Goal: Task Accomplishment & Management: Use online tool/utility

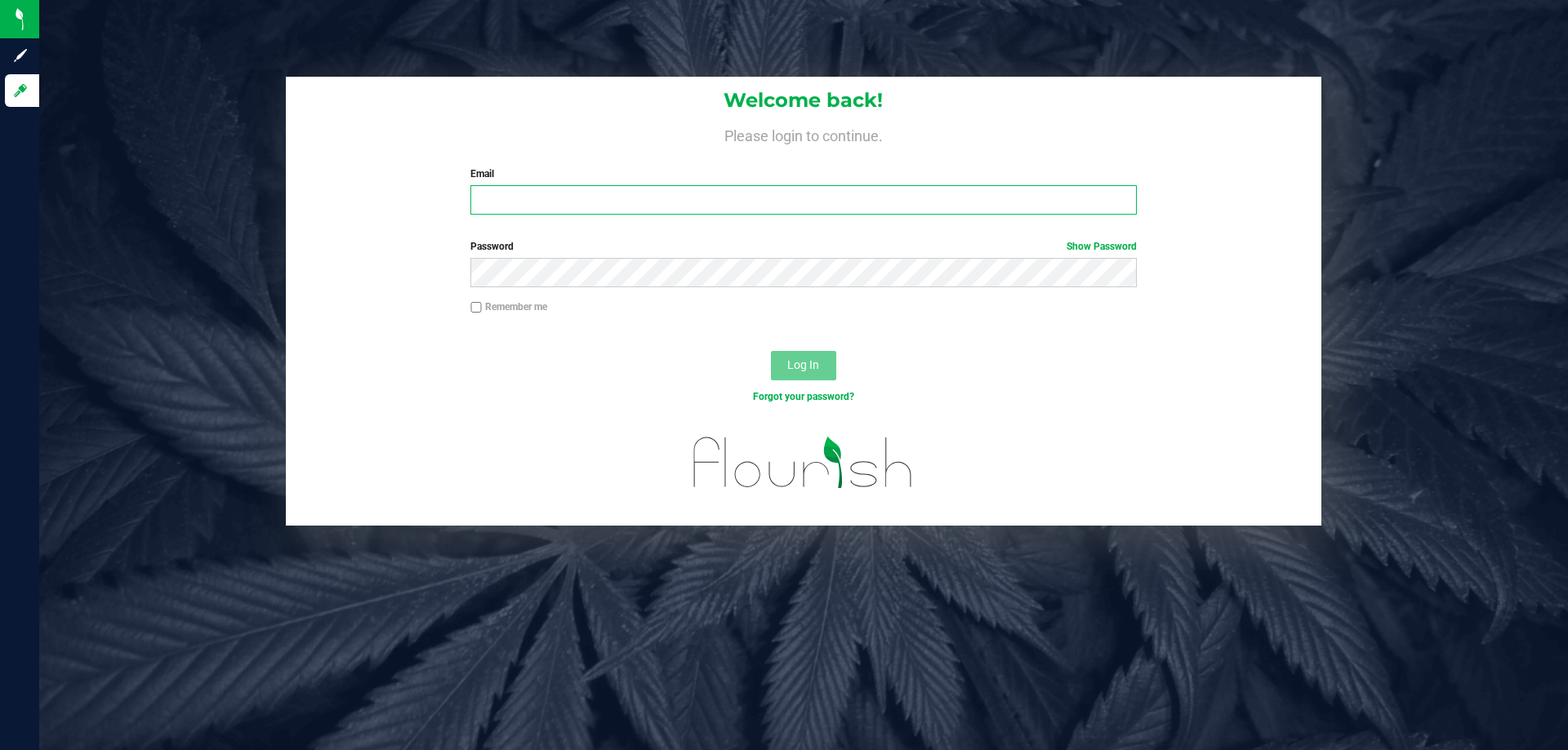
click at [498, 190] on input "Email" at bounding box center [803, 200] width 665 height 29
type input "[EMAIL_ADDRESS][DOMAIN_NAME]"
click at [771, 351] on button "Log In" at bounding box center [804, 366] width 65 height 29
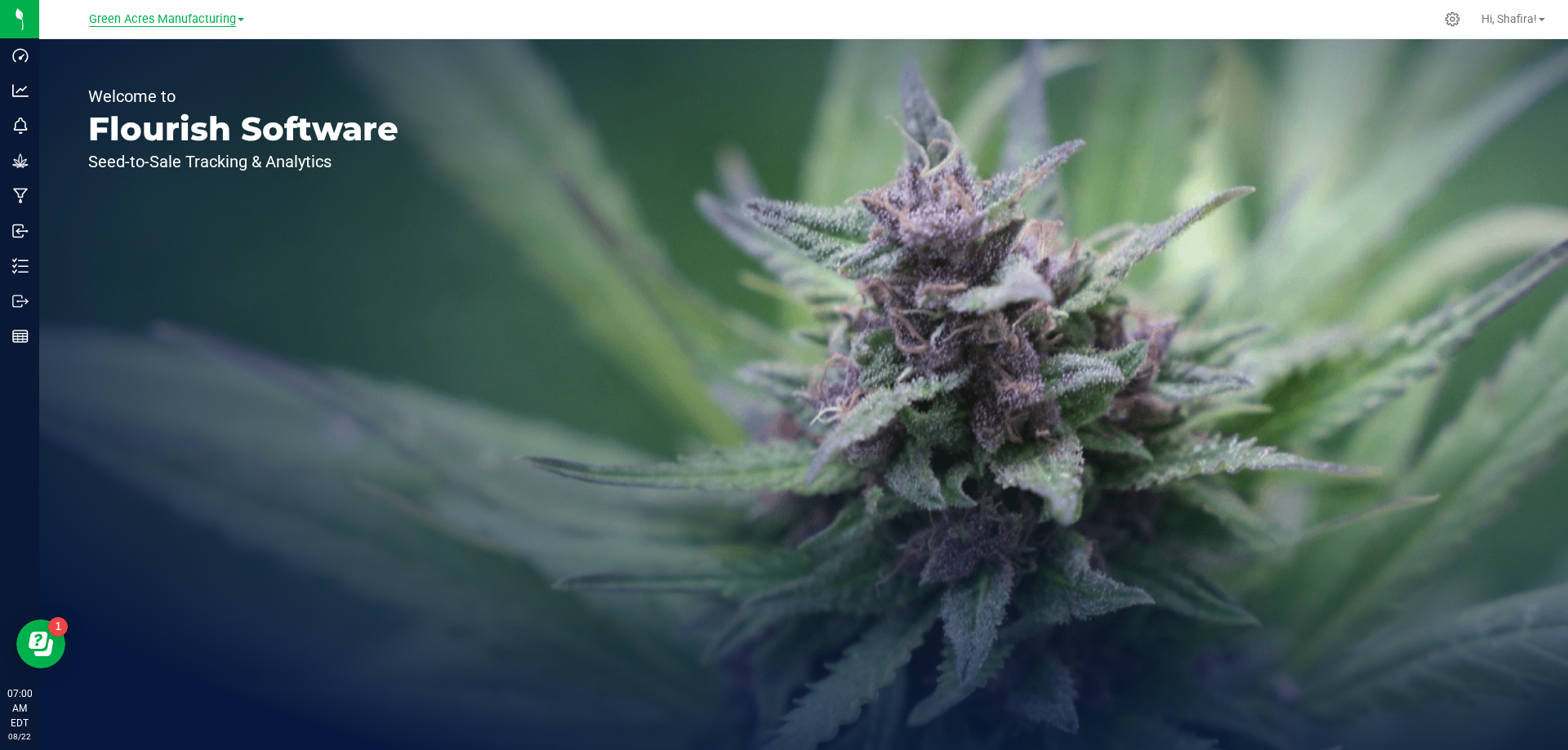
drag, startPoint x: 217, startPoint y: 17, endPoint x: 193, endPoint y: 30, distance: 27.3
click at [214, 18] on span "Green Acres Manufacturing" at bounding box center [163, 20] width 147 height 15
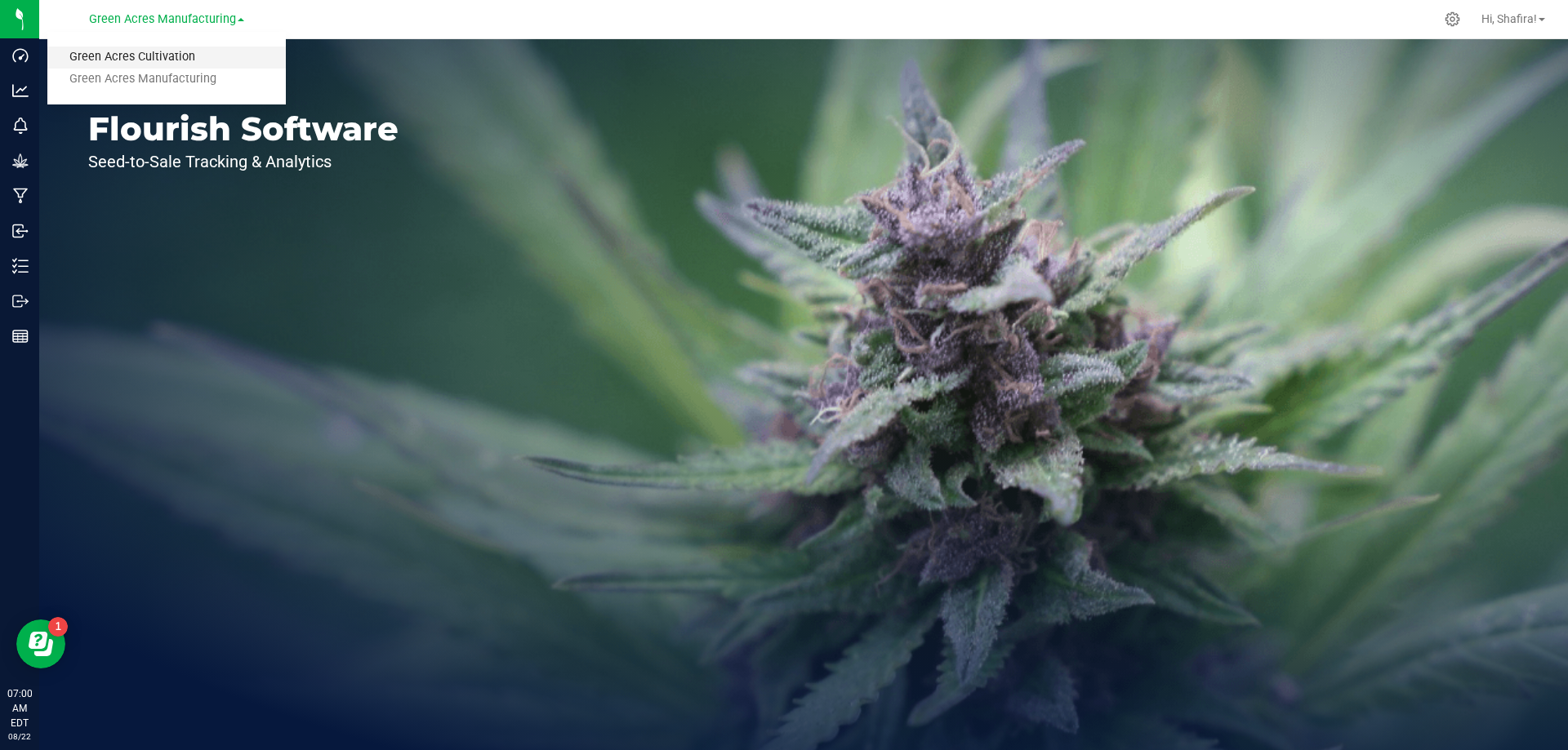
click at [178, 56] on link "Green Acres Cultivation" at bounding box center [166, 57] width 238 height 22
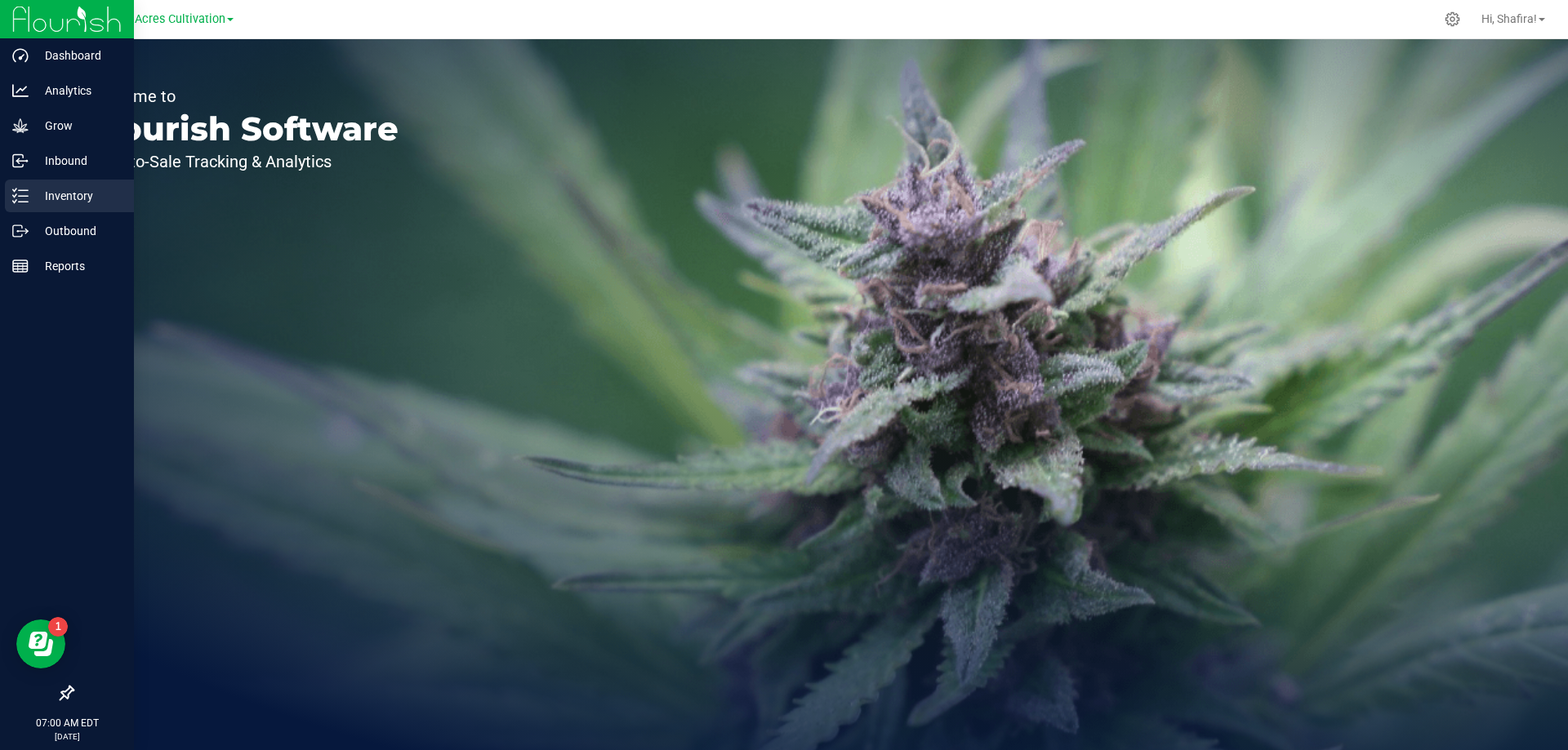
click at [11, 200] on div "Inventory" at bounding box center [70, 196] width 129 height 33
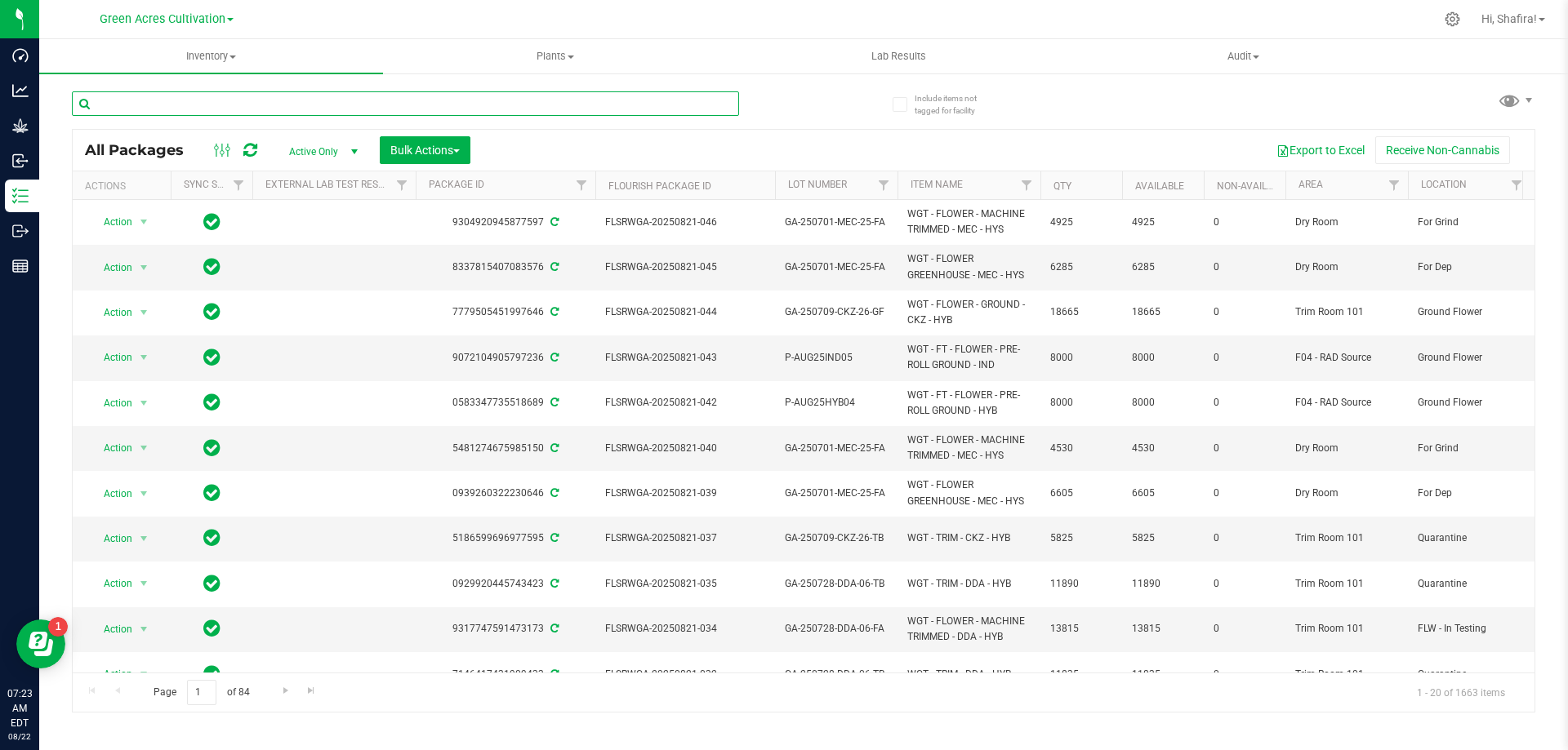
click at [397, 97] on input "text" at bounding box center [405, 104] width 667 height 25
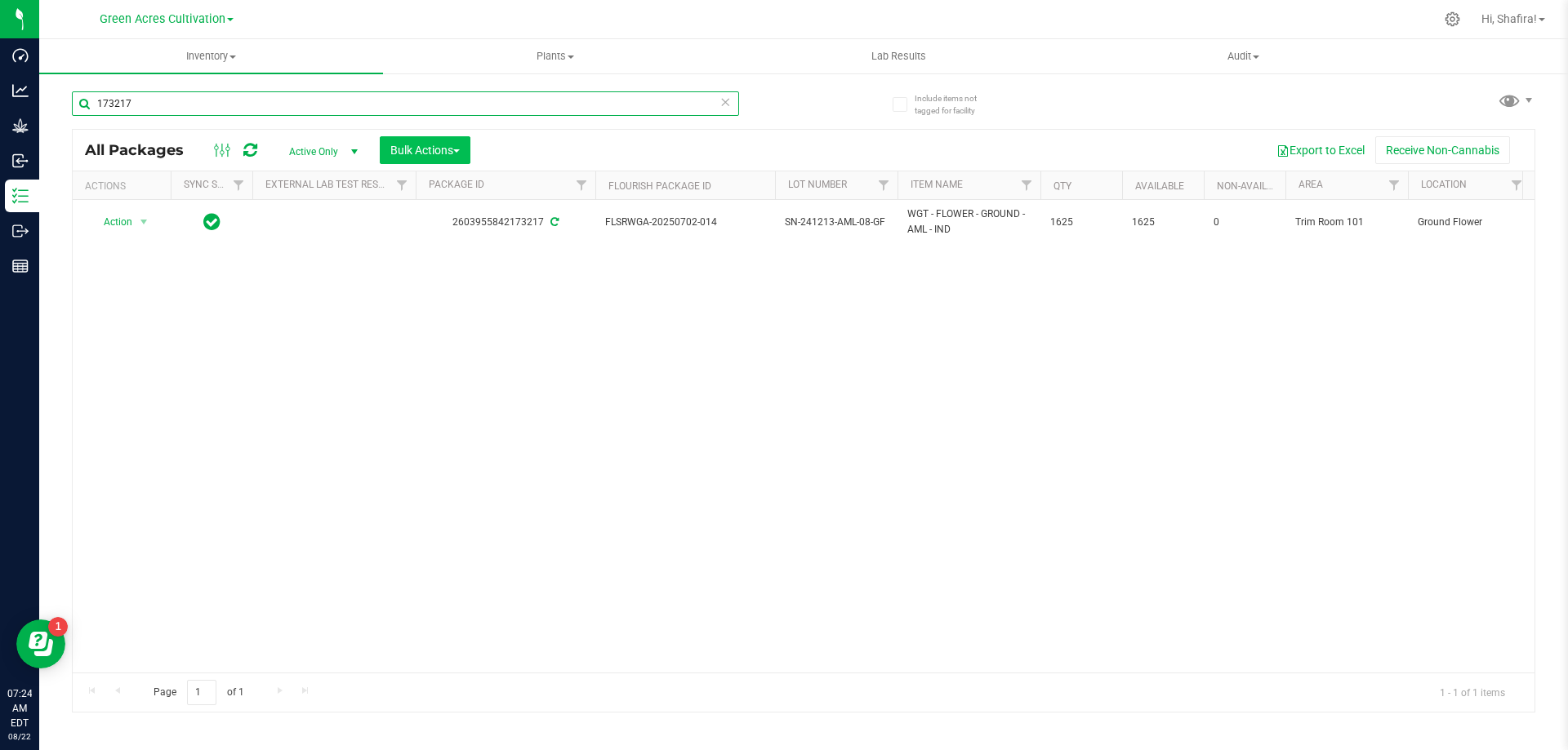
type input "173217"
click at [444, 139] on button "Bulk Actions" at bounding box center [425, 150] width 91 height 28
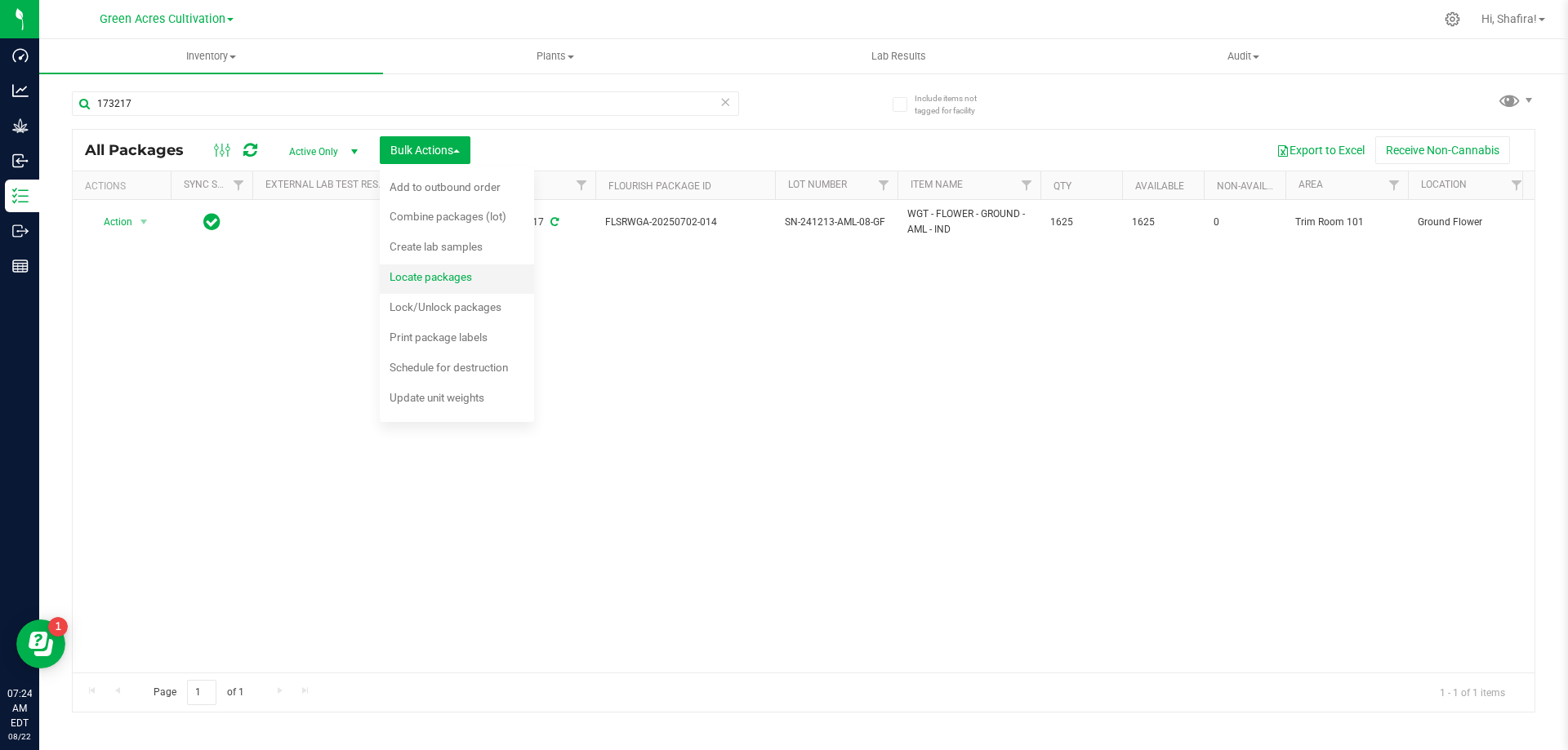
click at [435, 274] on span "Locate packages" at bounding box center [430, 276] width 83 height 13
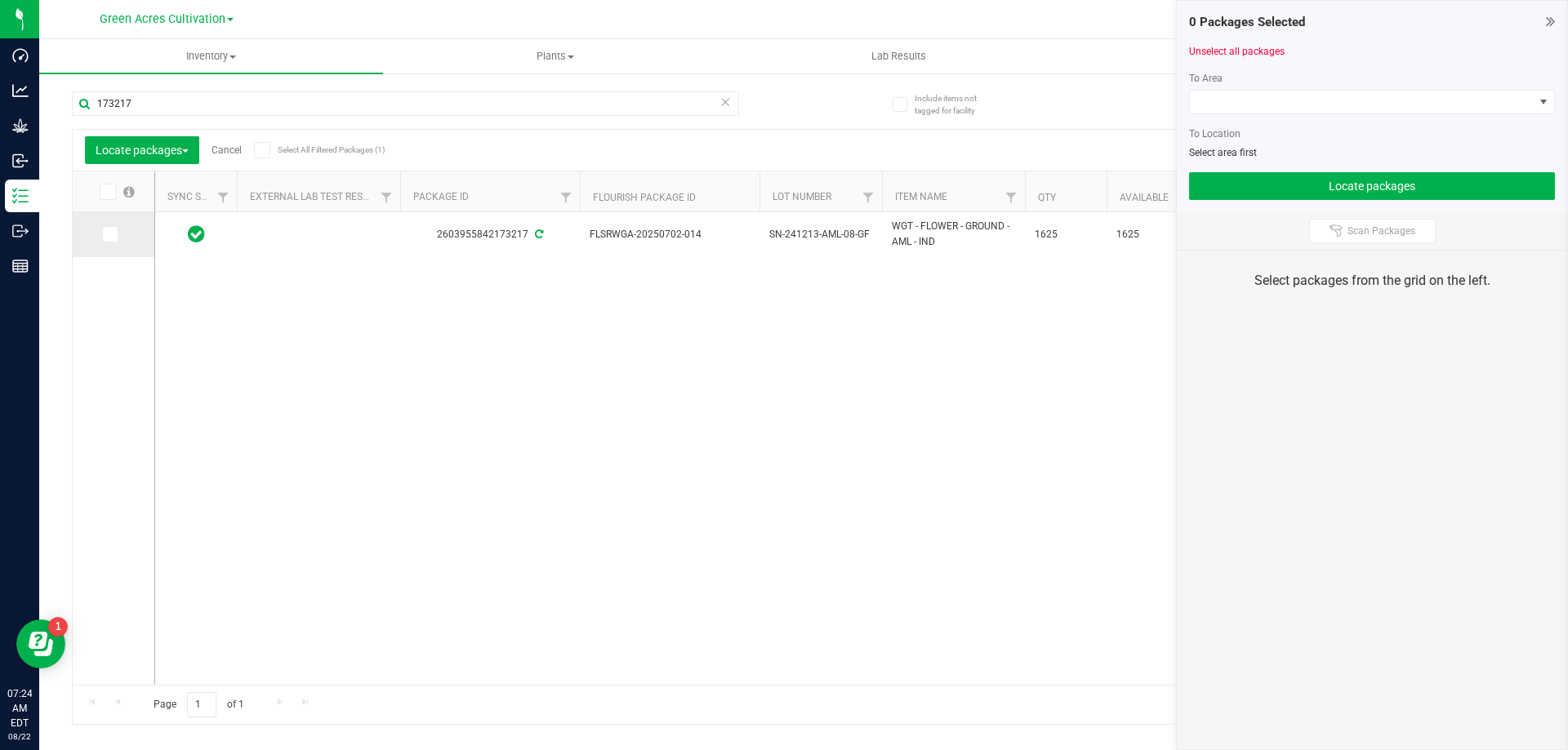
click at [110, 240] on span at bounding box center [110, 234] width 16 height 16
click at [0, 0] on input "checkbox" at bounding box center [0, 0] width 0 height 0
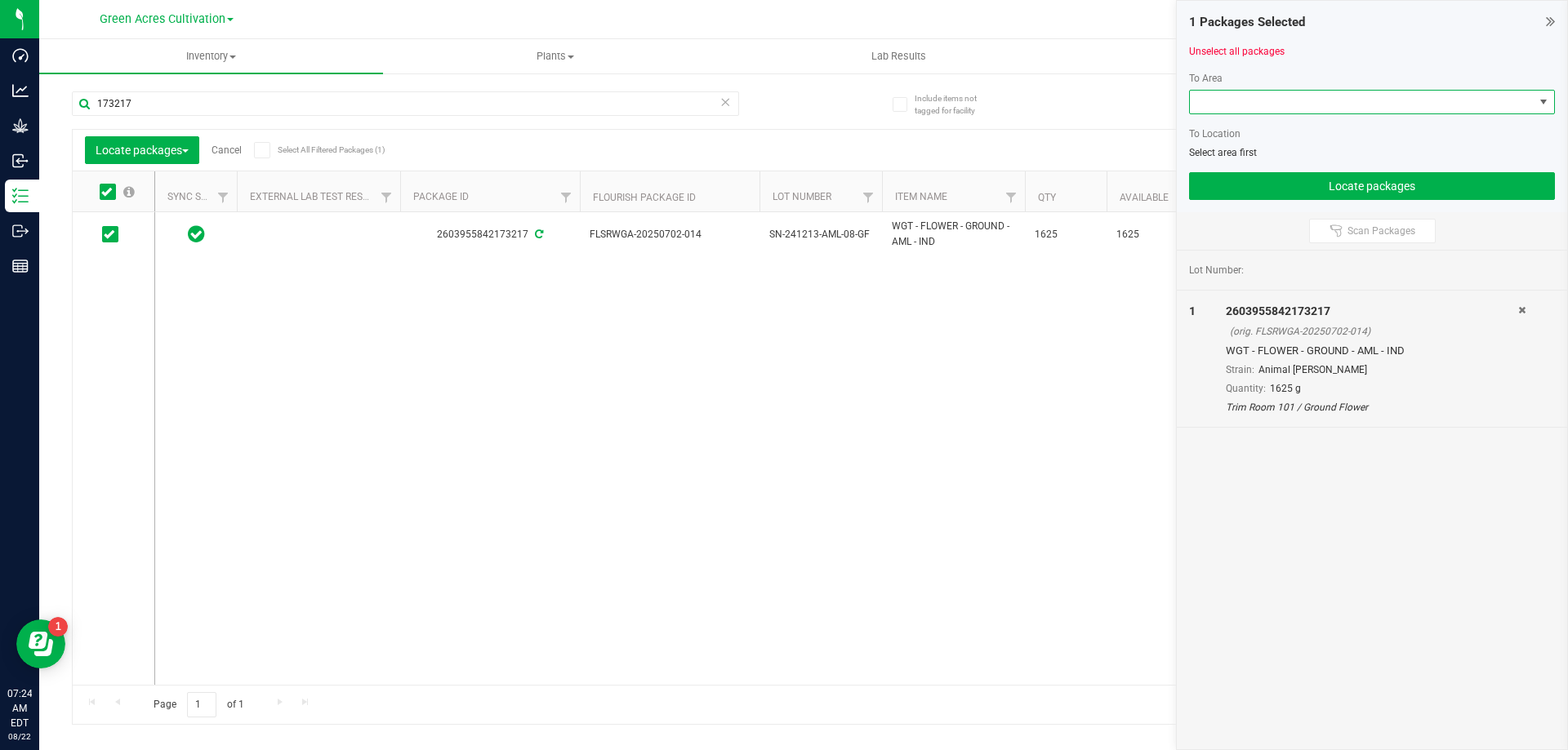
click at [1335, 110] on span at bounding box center [1362, 102] width 344 height 23
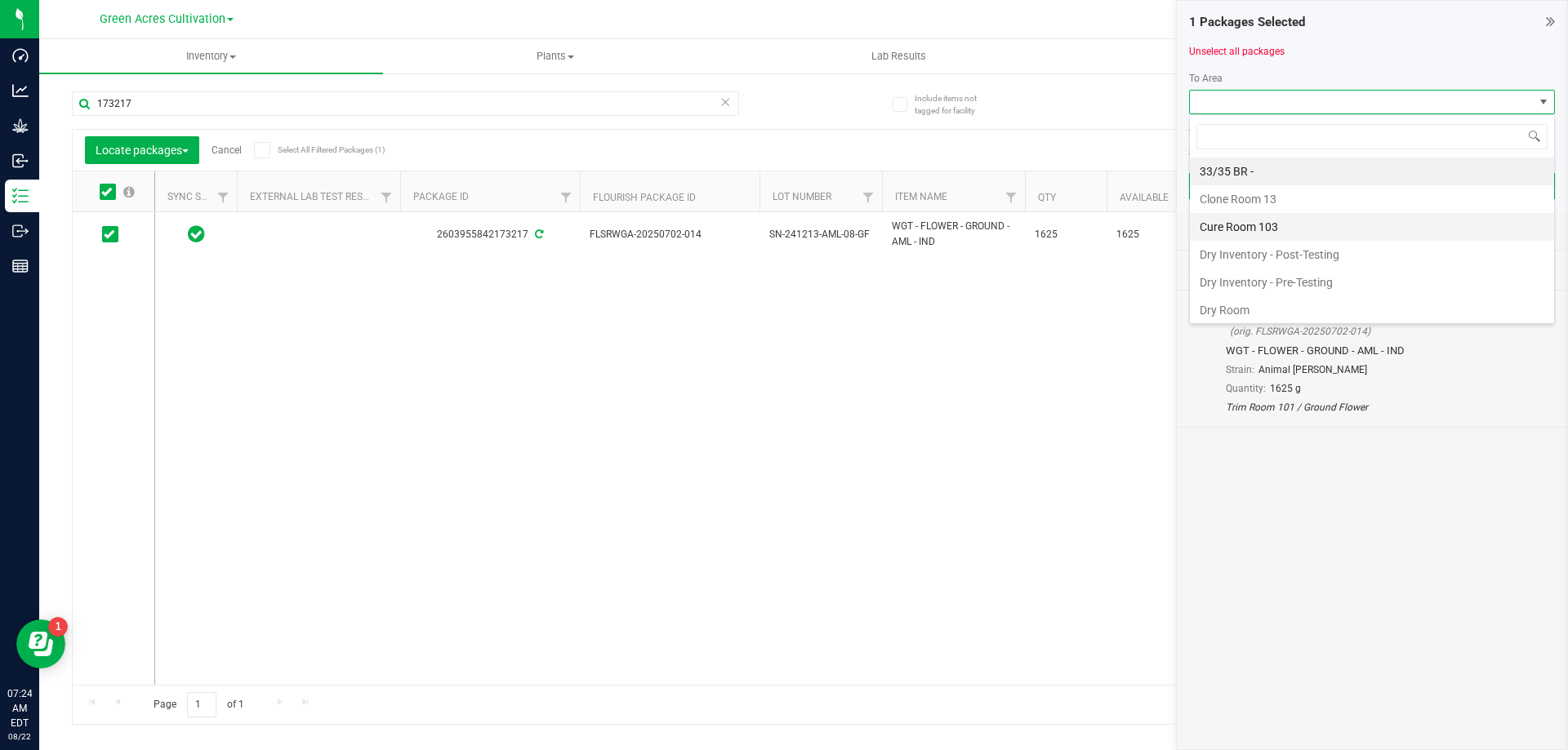
click at [1232, 222] on li "Cure Room 103" at bounding box center [1372, 227] width 364 height 28
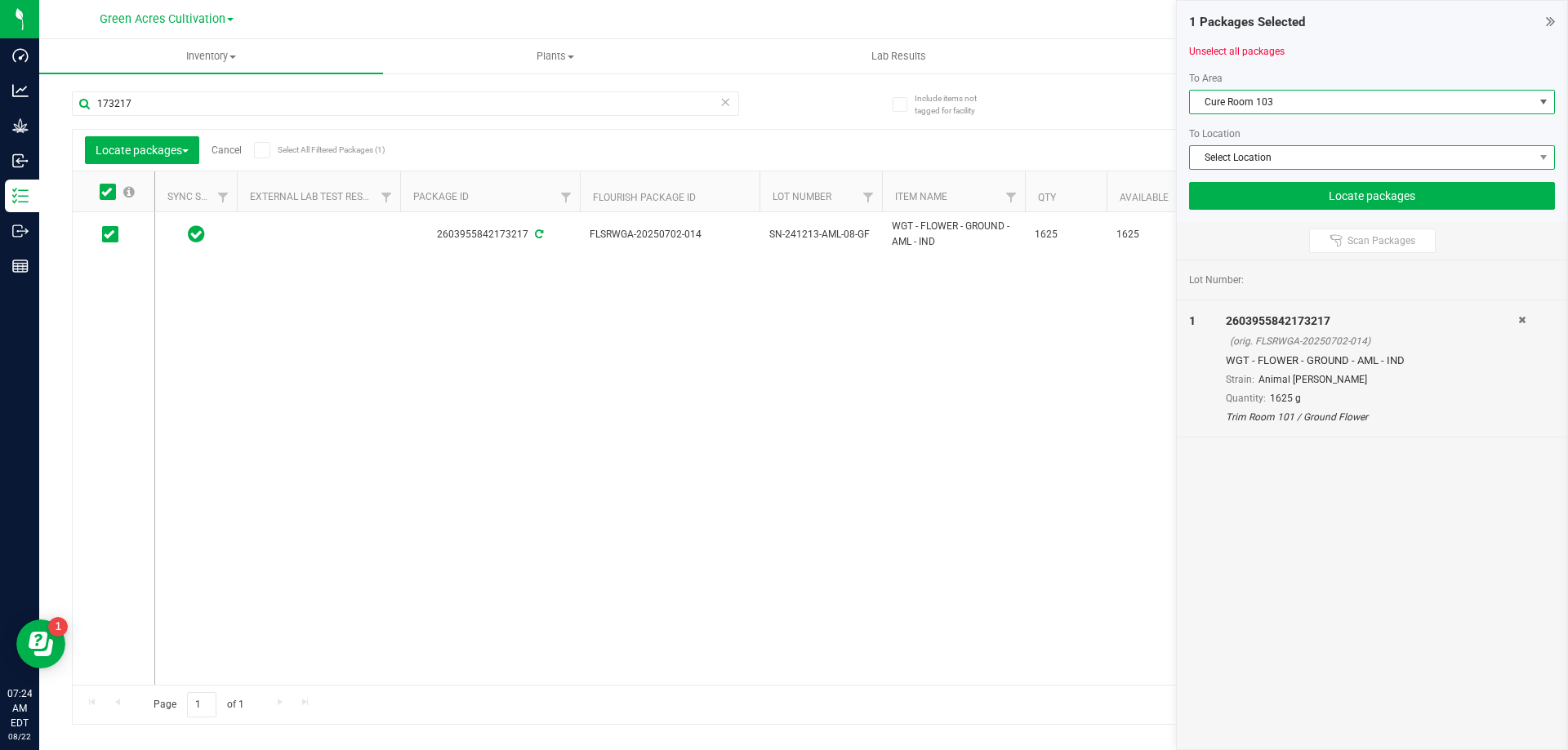
click at [1246, 150] on span "Select Location" at bounding box center [1362, 158] width 344 height 23
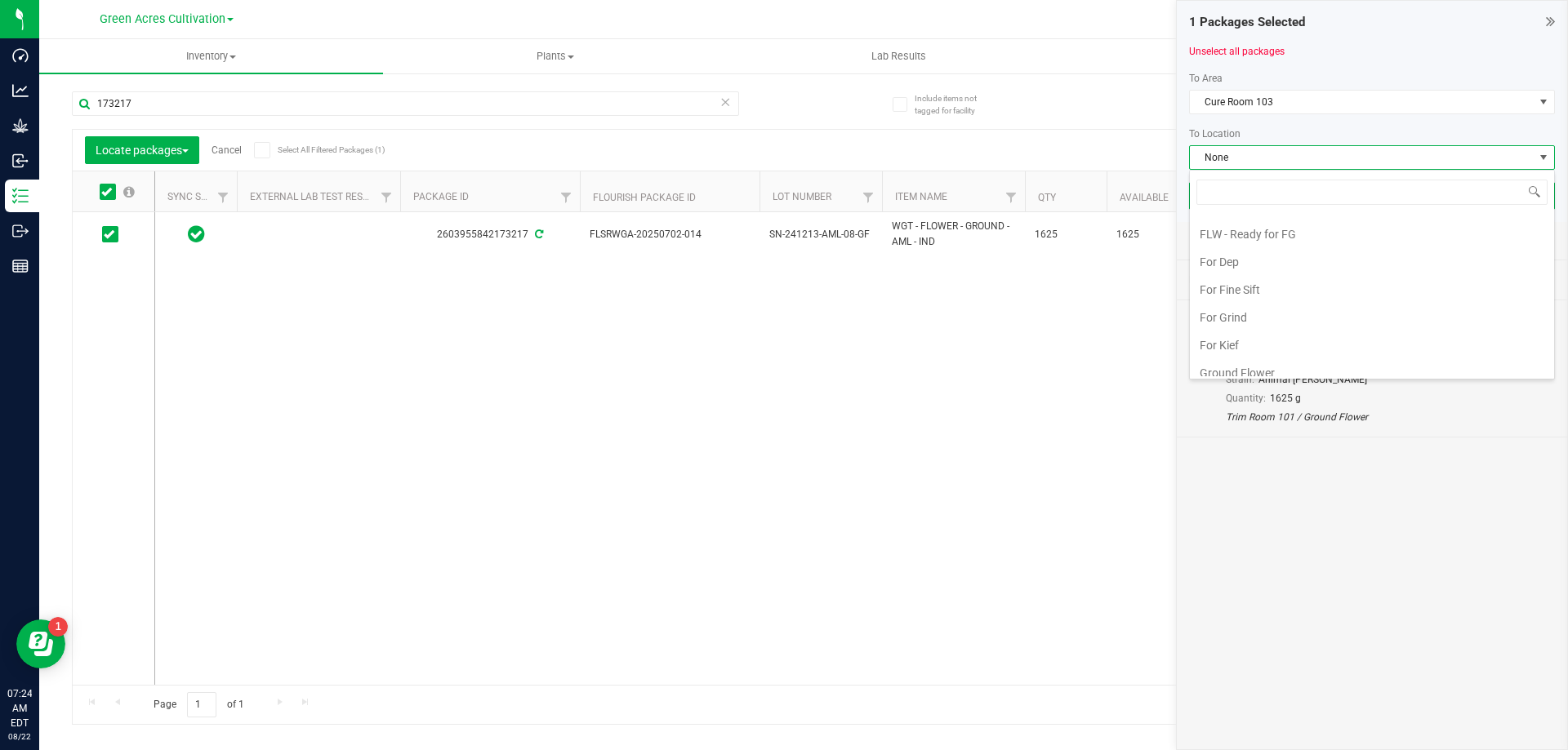
scroll to position [245, 0]
click at [1284, 371] on li "Ground Flower" at bounding box center [1372, 371] width 364 height 28
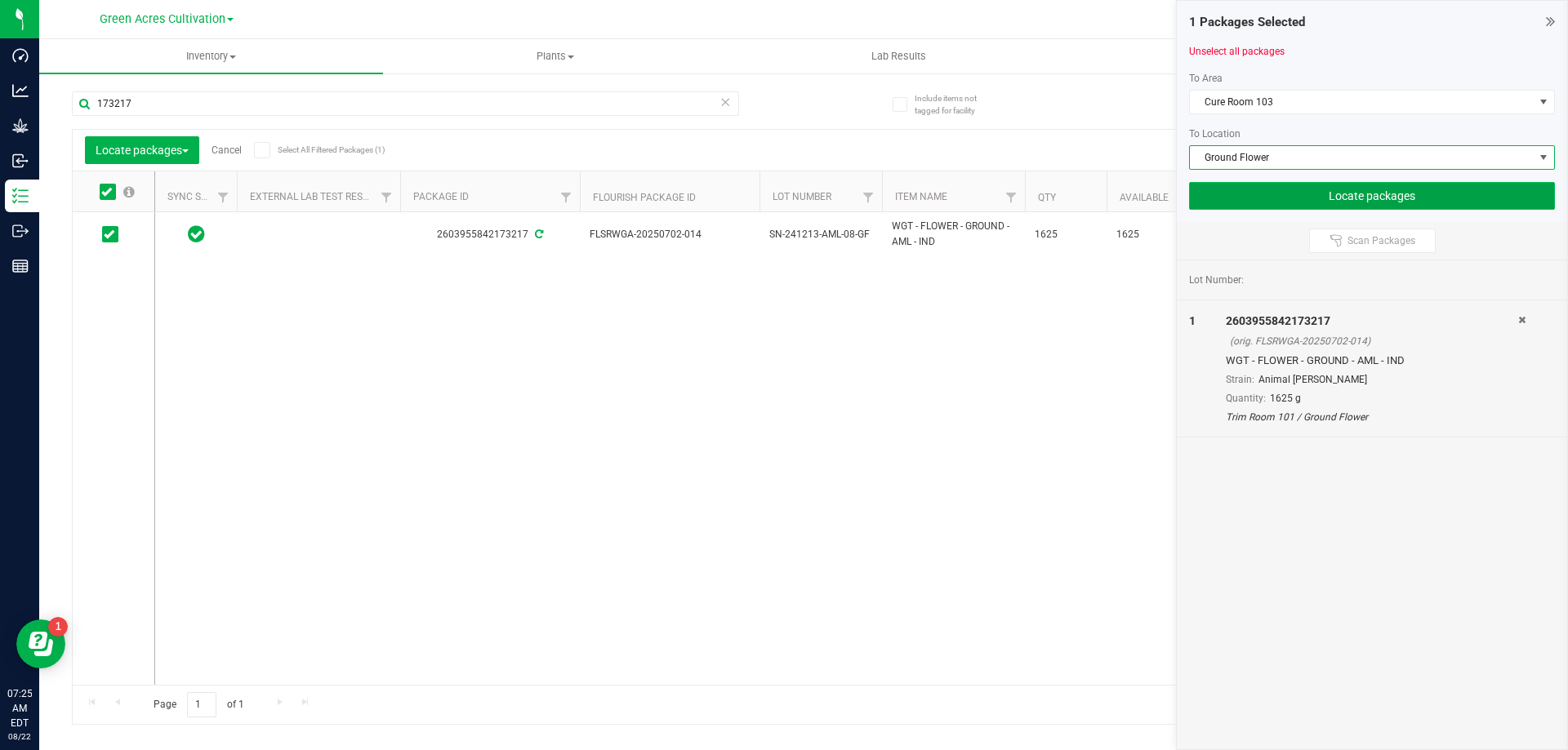
click at [1273, 200] on button "Locate packages" at bounding box center [1372, 196] width 366 height 28
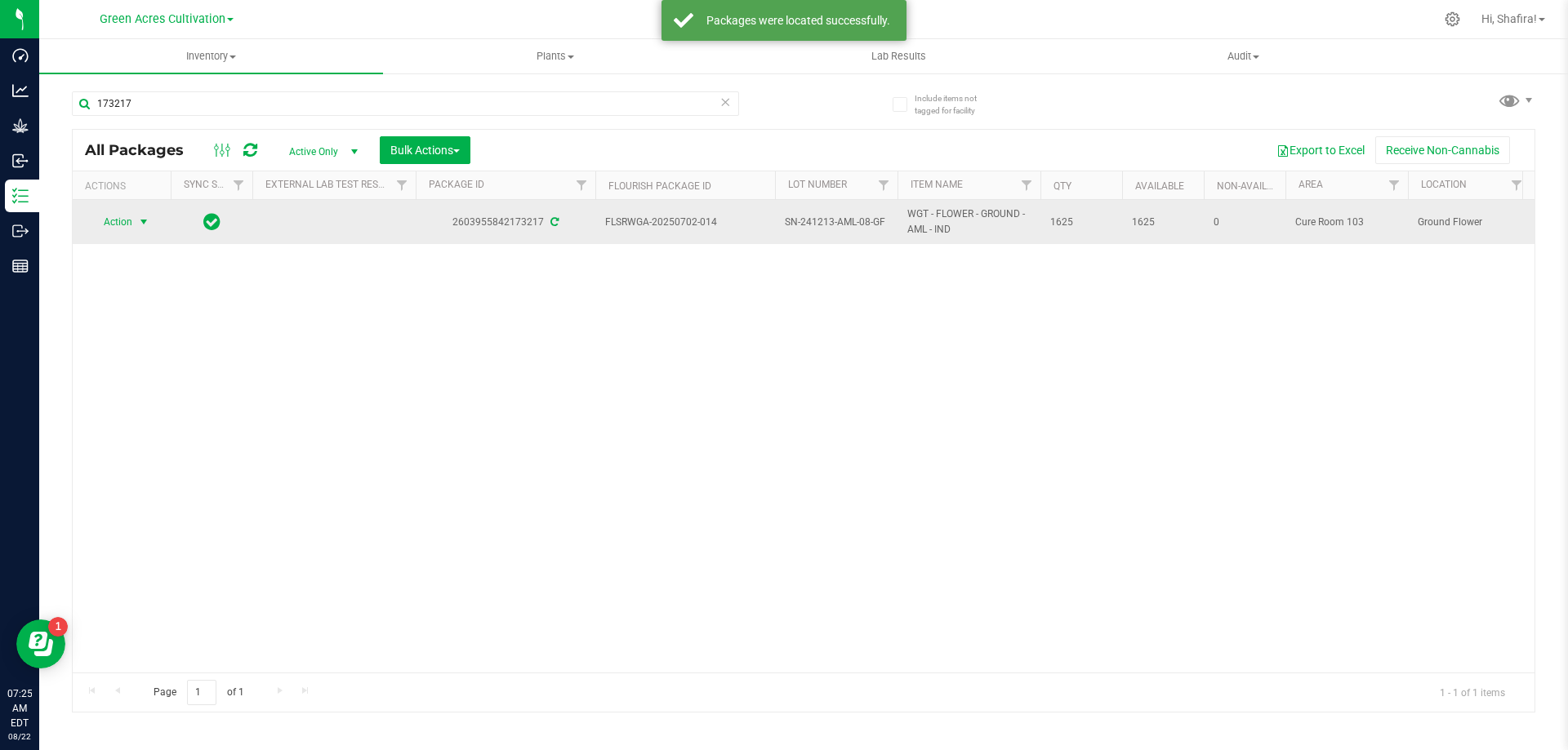
click at [131, 224] on span "Action" at bounding box center [111, 222] width 44 height 23
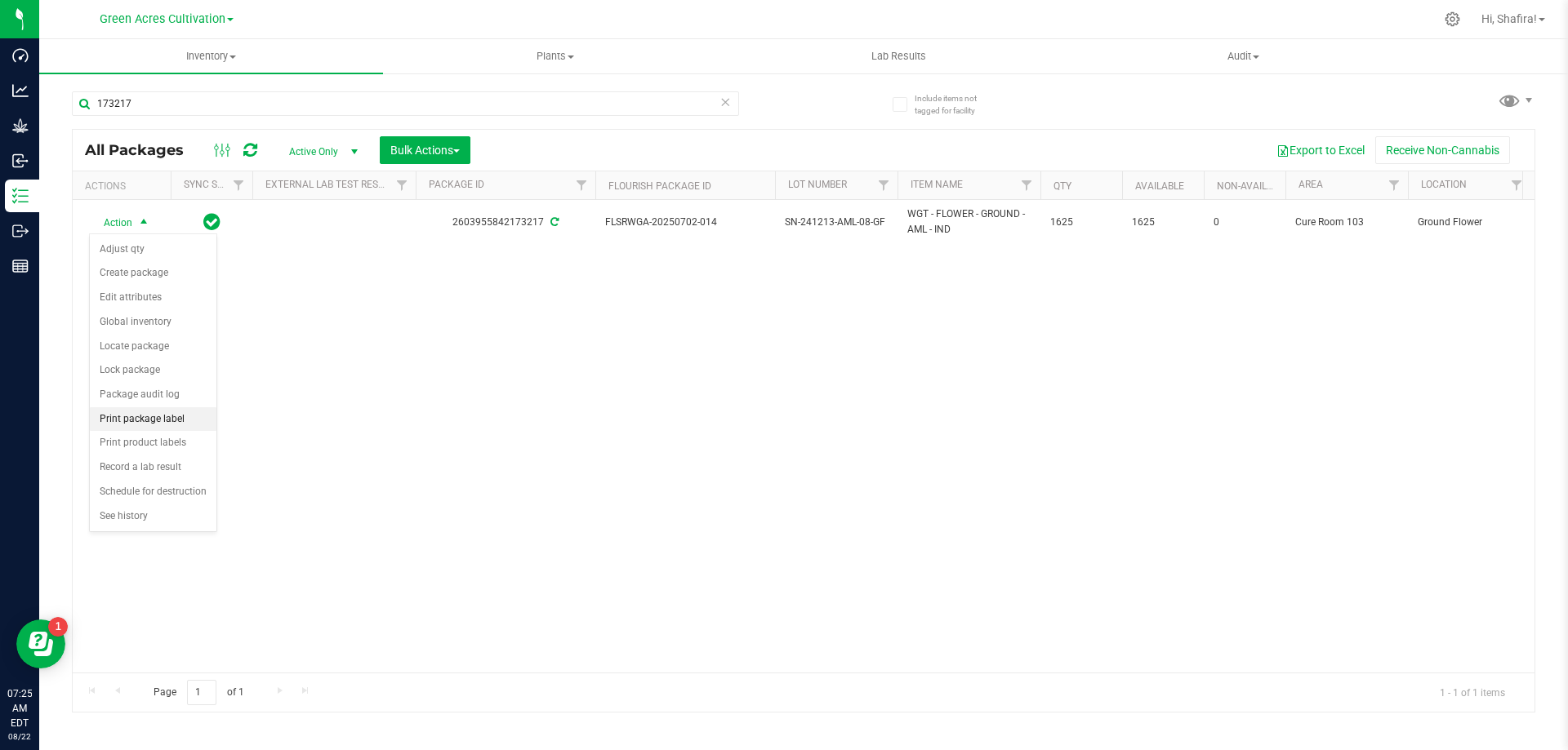
click at [136, 410] on li "Print package label" at bounding box center [153, 420] width 127 height 25
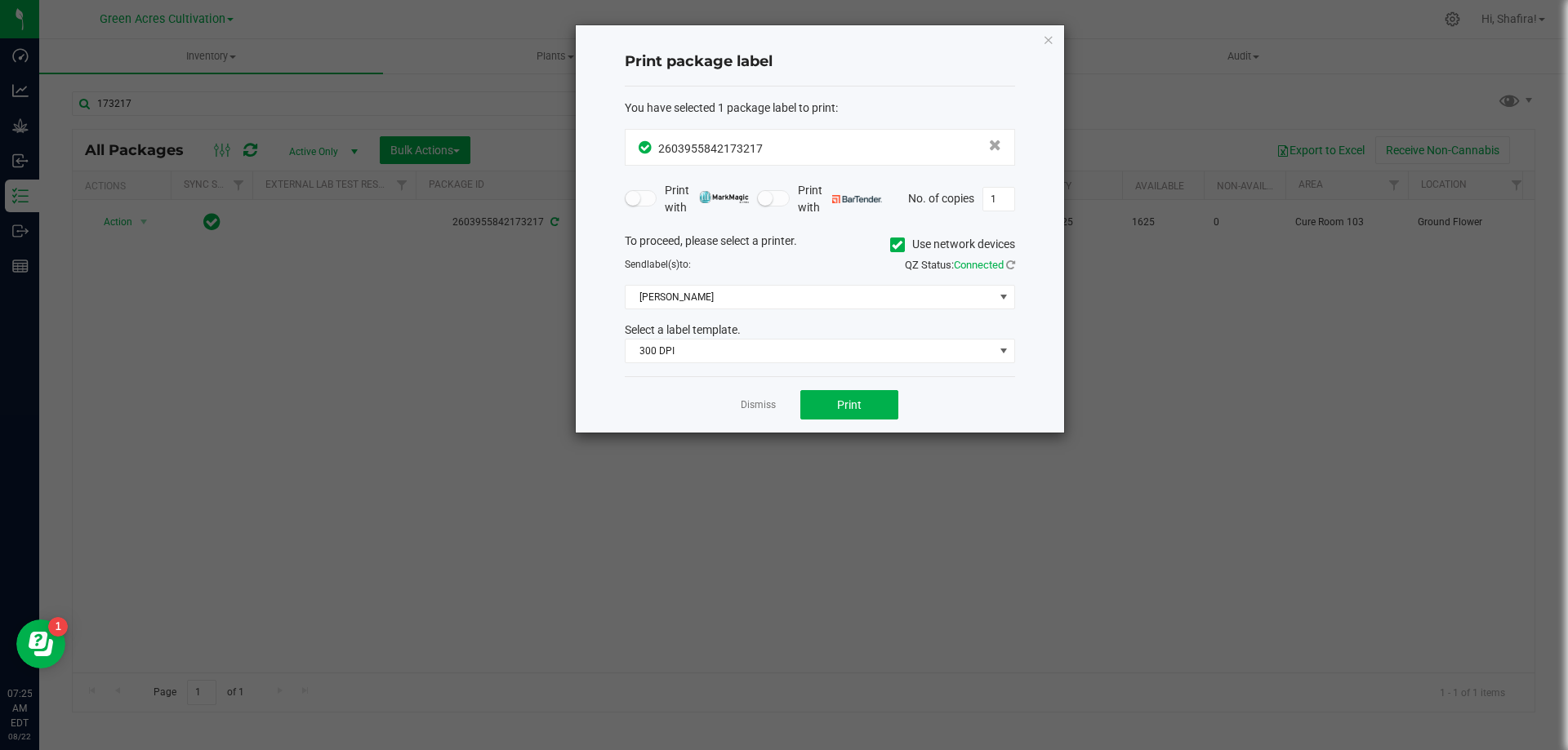
click at [897, 245] on icon at bounding box center [897, 245] width 11 height 0
click at [0, 0] on input "Use network devices" at bounding box center [0, 0] width 0 height 0
drag, startPoint x: 891, startPoint y: 290, endPoint x: 908, endPoint y: 301, distance: 20.2
click at [891, 290] on span at bounding box center [809, 297] width 368 height 23
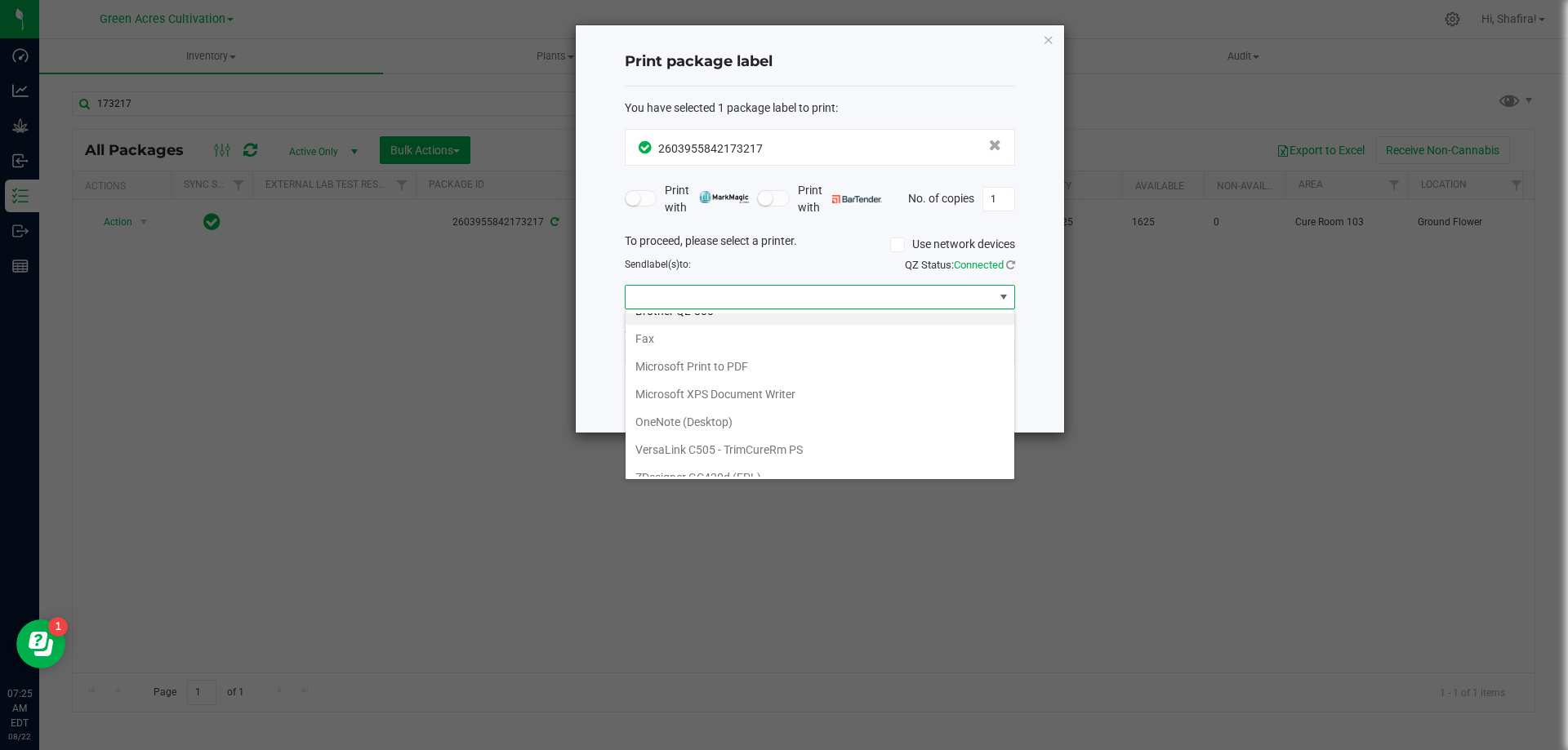
scroll to position [31, 0]
click at [828, 474] on \(EPL\) "ZDesigner GC420d (EPL)" at bounding box center [819, 463] width 389 height 28
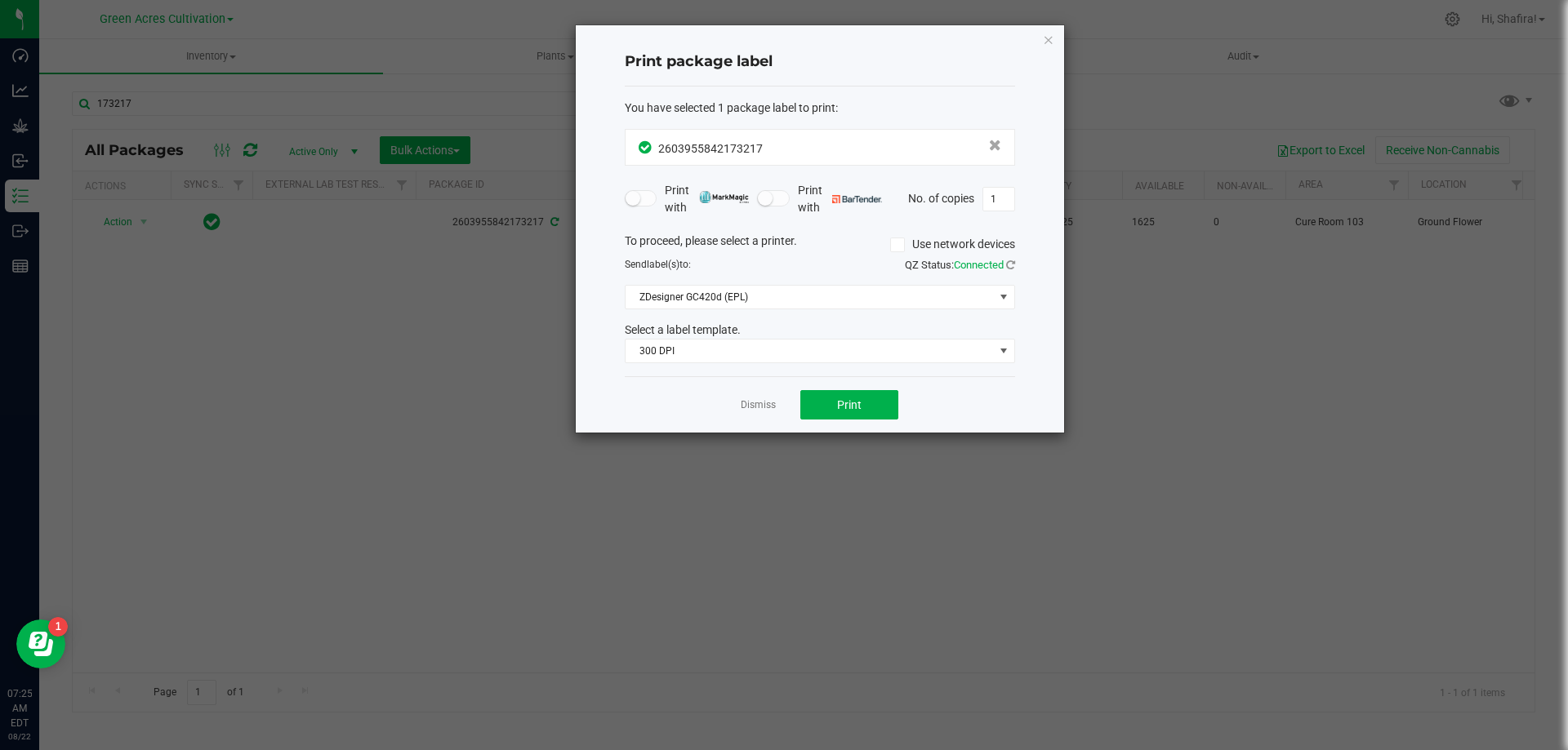
click at [783, 366] on div "You have selected 1 package label to print : 2603955842173217 Print with Print …" at bounding box center [819, 231] width 390 height 290
click at [783, 355] on span "300 DPI" at bounding box center [809, 351] width 368 height 23
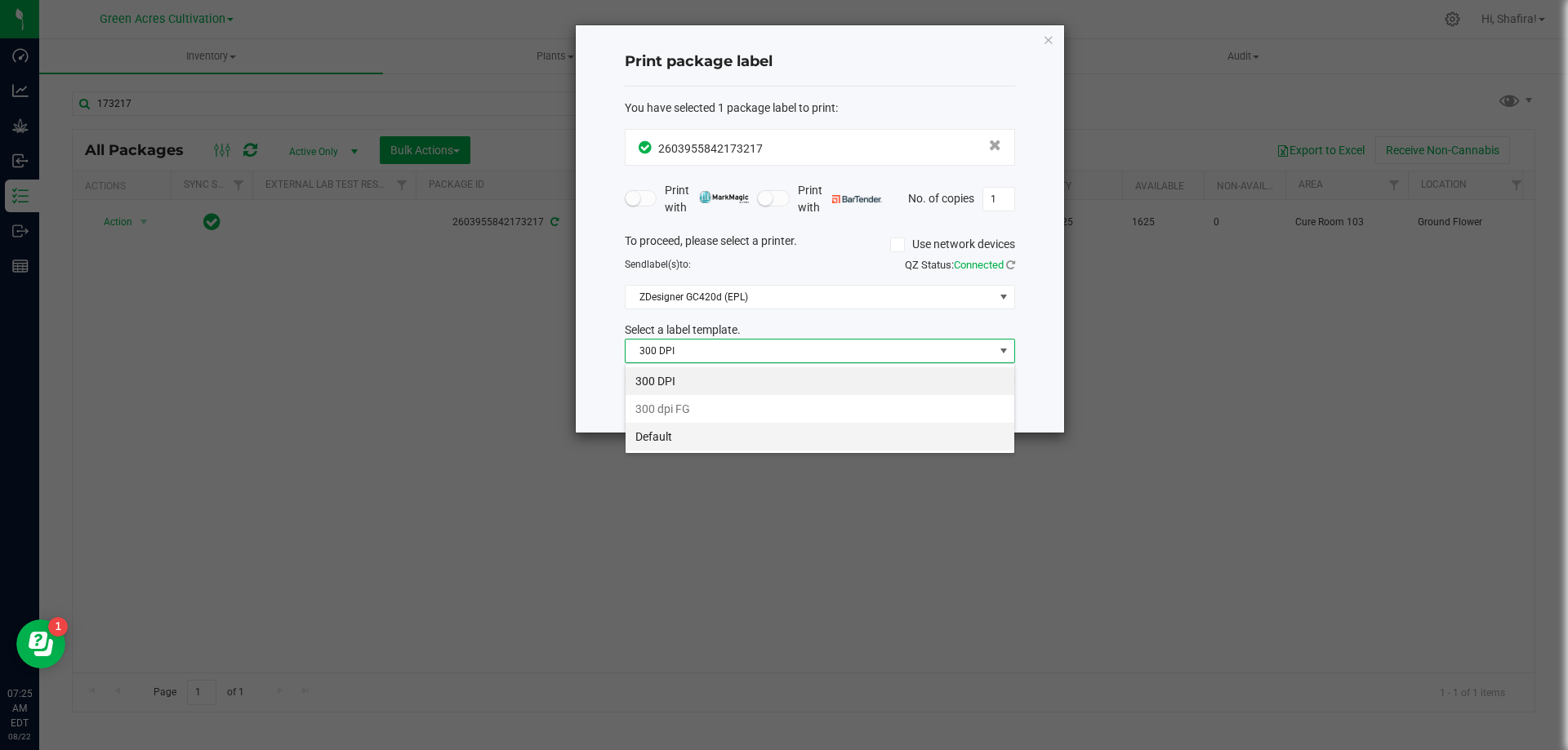
scroll to position [25, 390]
click at [714, 442] on li "Default" at bounding box center [819, 437] width 389 height 28
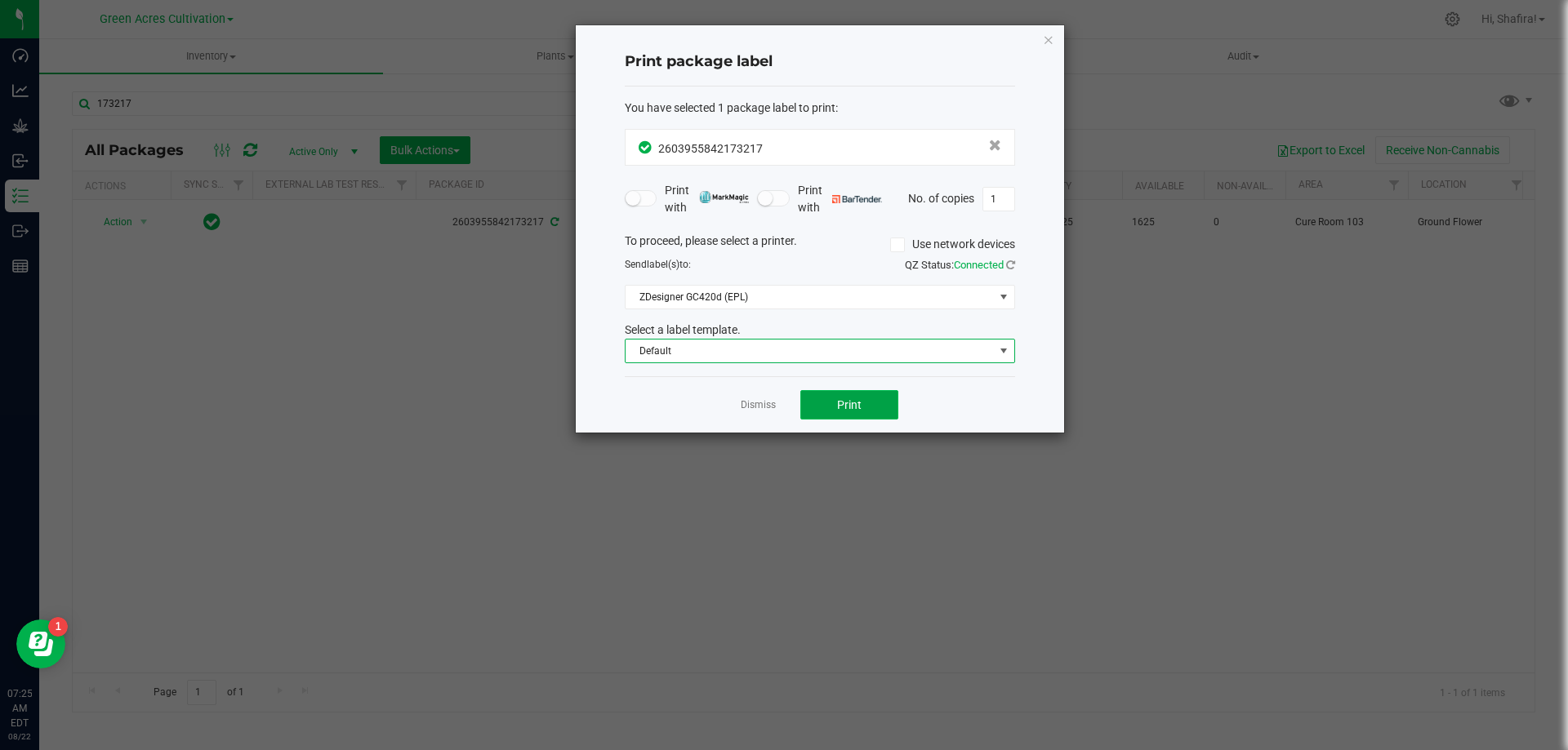
click at [837, 408] on span "Print" at bounding box center [849, 405] width 25 height 13
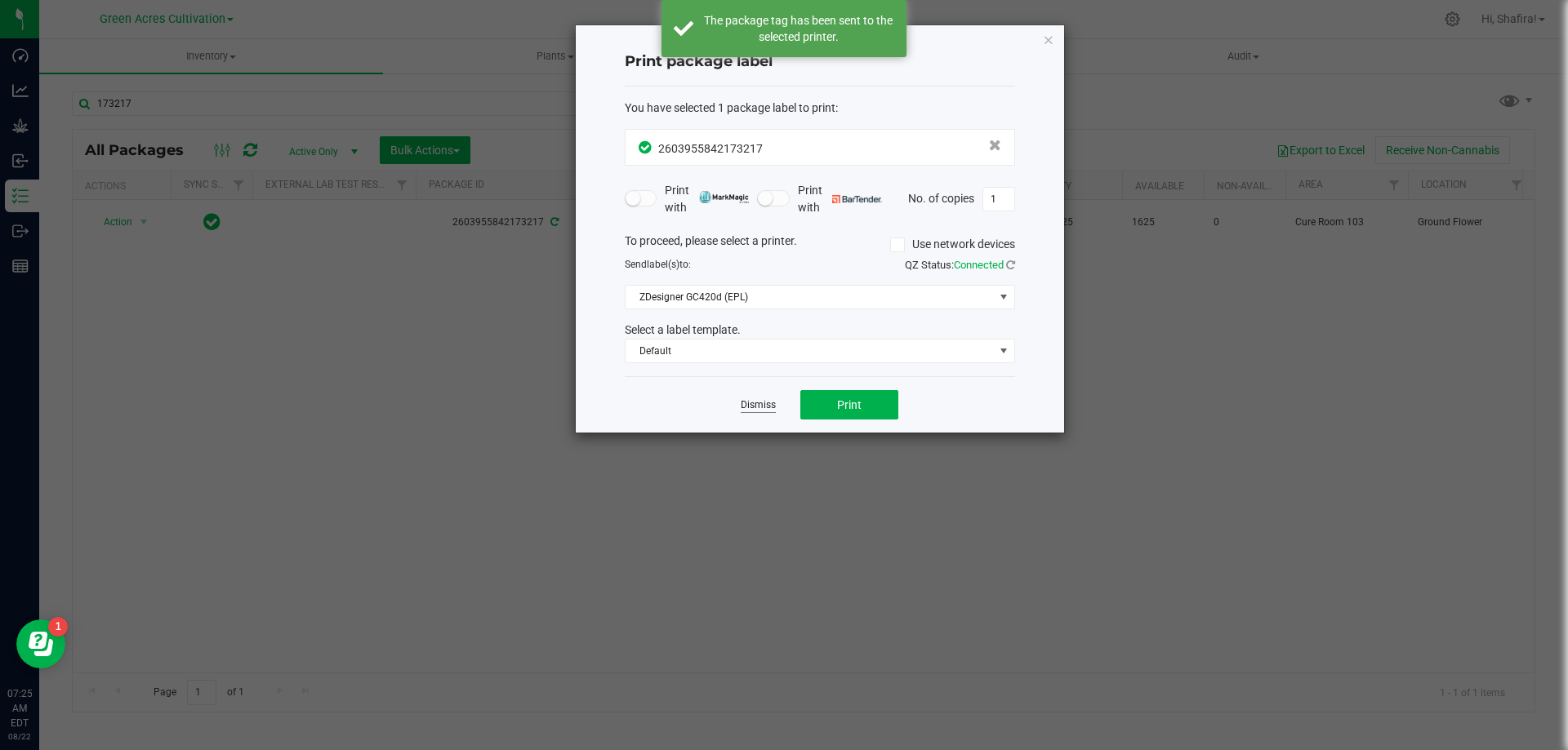
click at [751, 403] on link "Dismiss" at bounding box center [758, 405] width 35 height 14
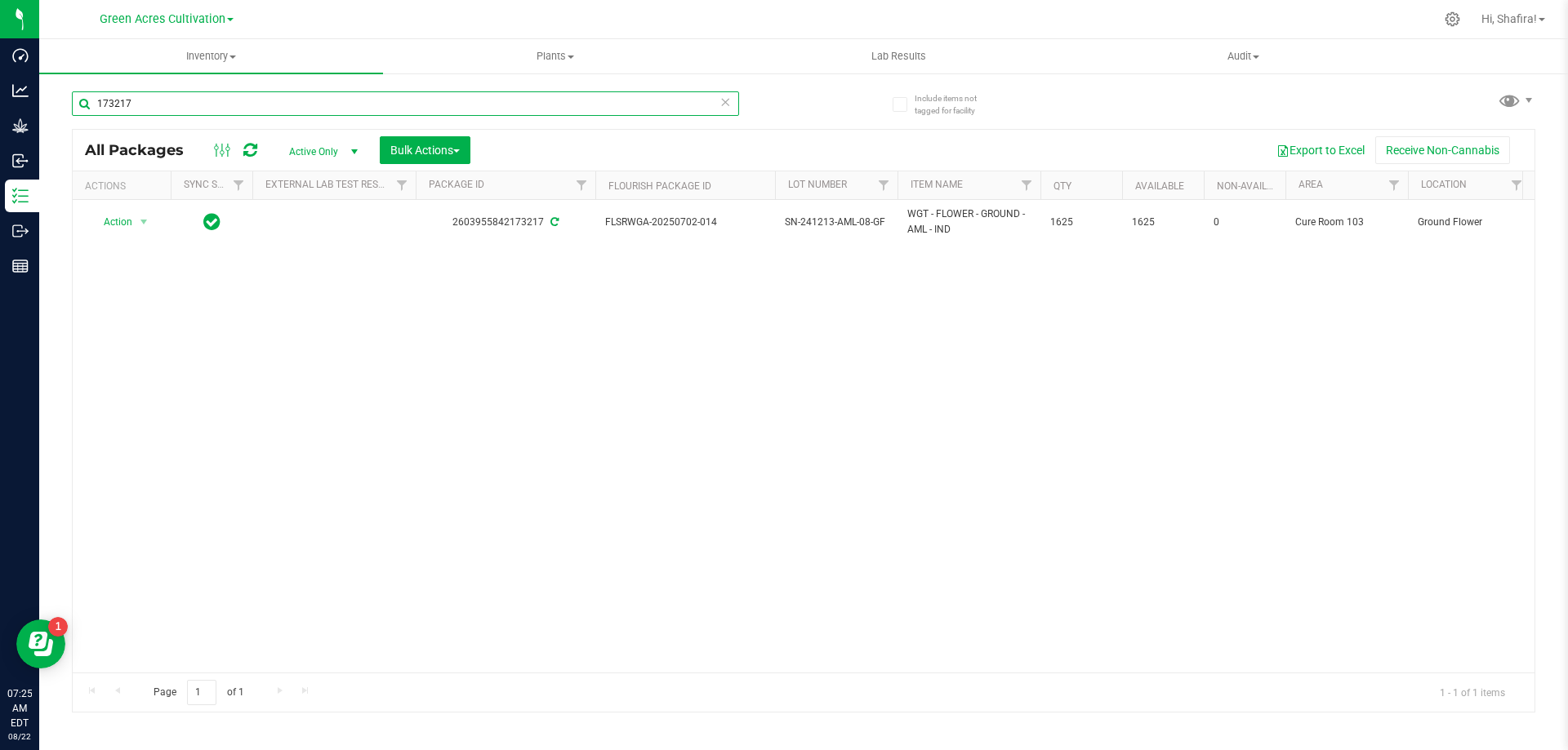
click at [198, 107] on input "173217" at bounding box center [405, 104] width 667 height 25
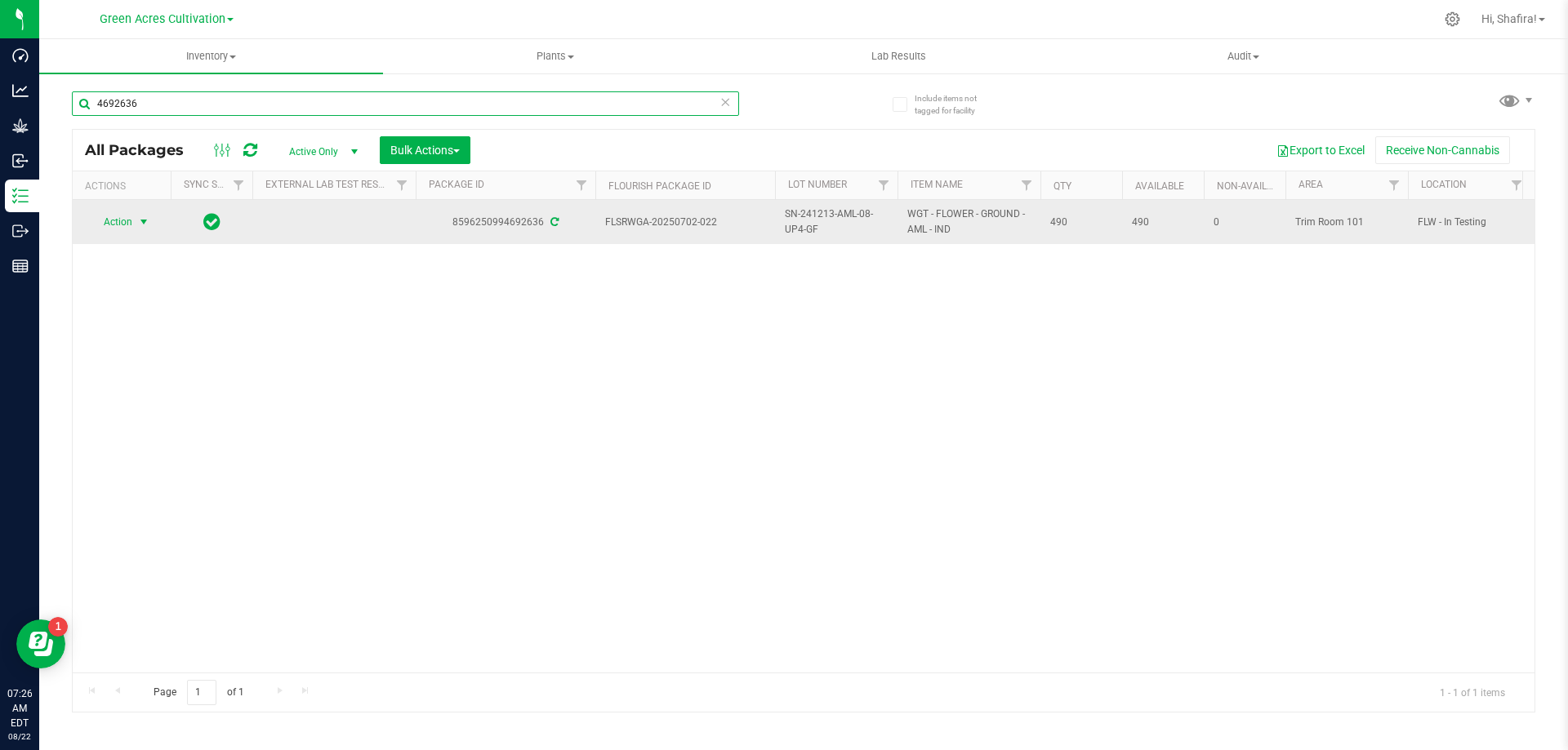
type input "4692636"
click at [120, 226] on span "Action" at bounding box center [111, 222] width 44 height 23
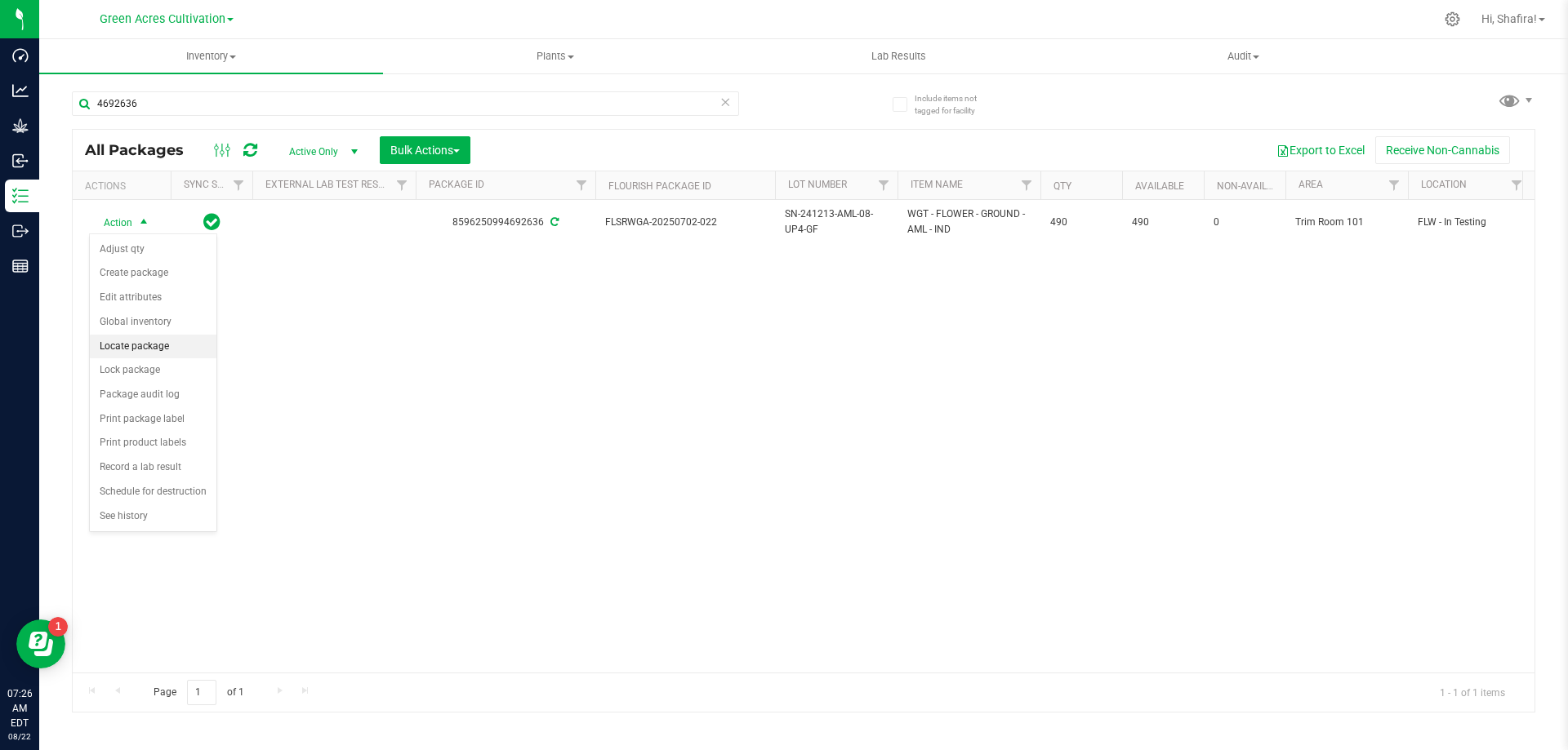
click at [170, 346] on li "Locate package" at bounding box center [153, 347] width 127 height 25
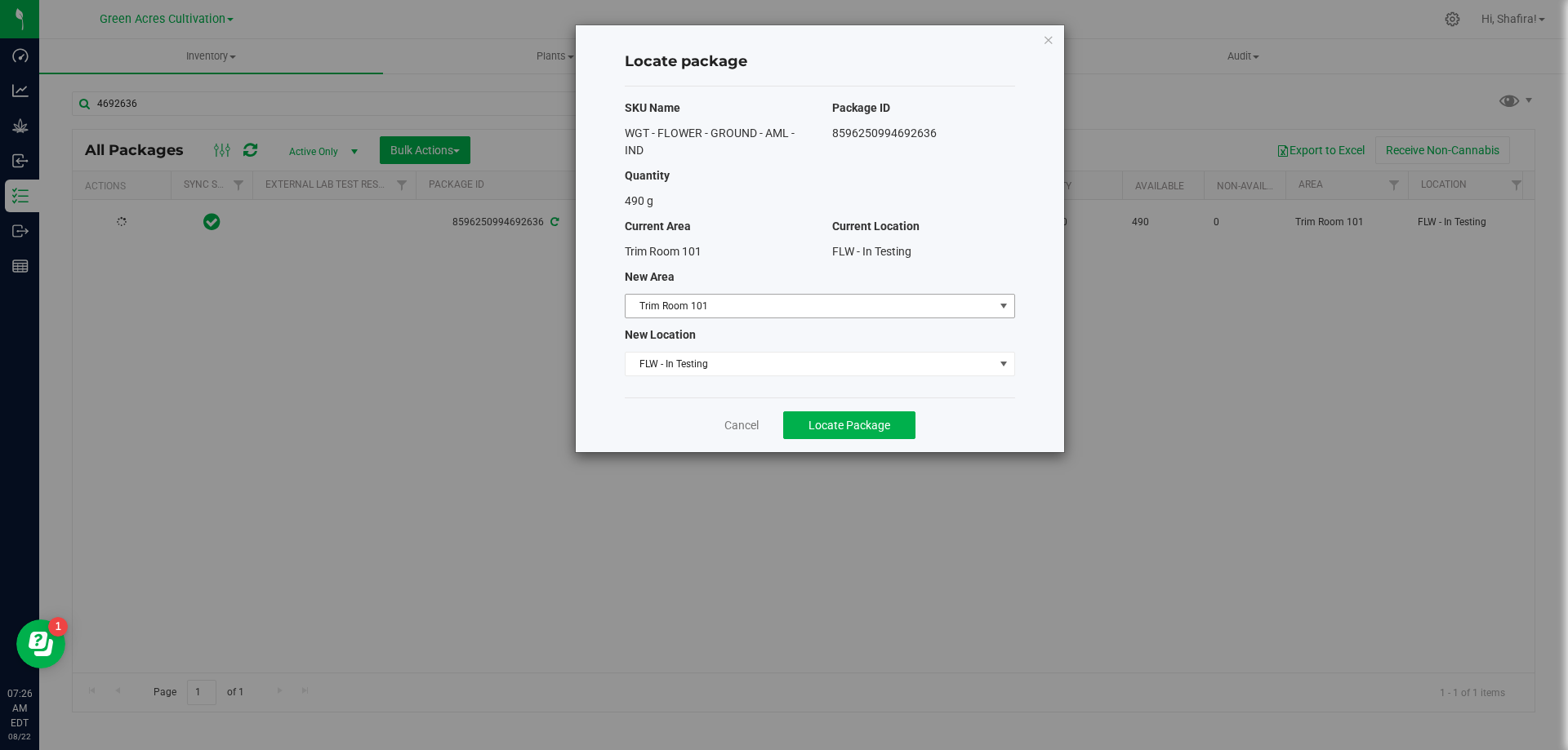
click at [761, 307] on span "Trim Room 101" at bounding box center [809, 306] width 368 height 23
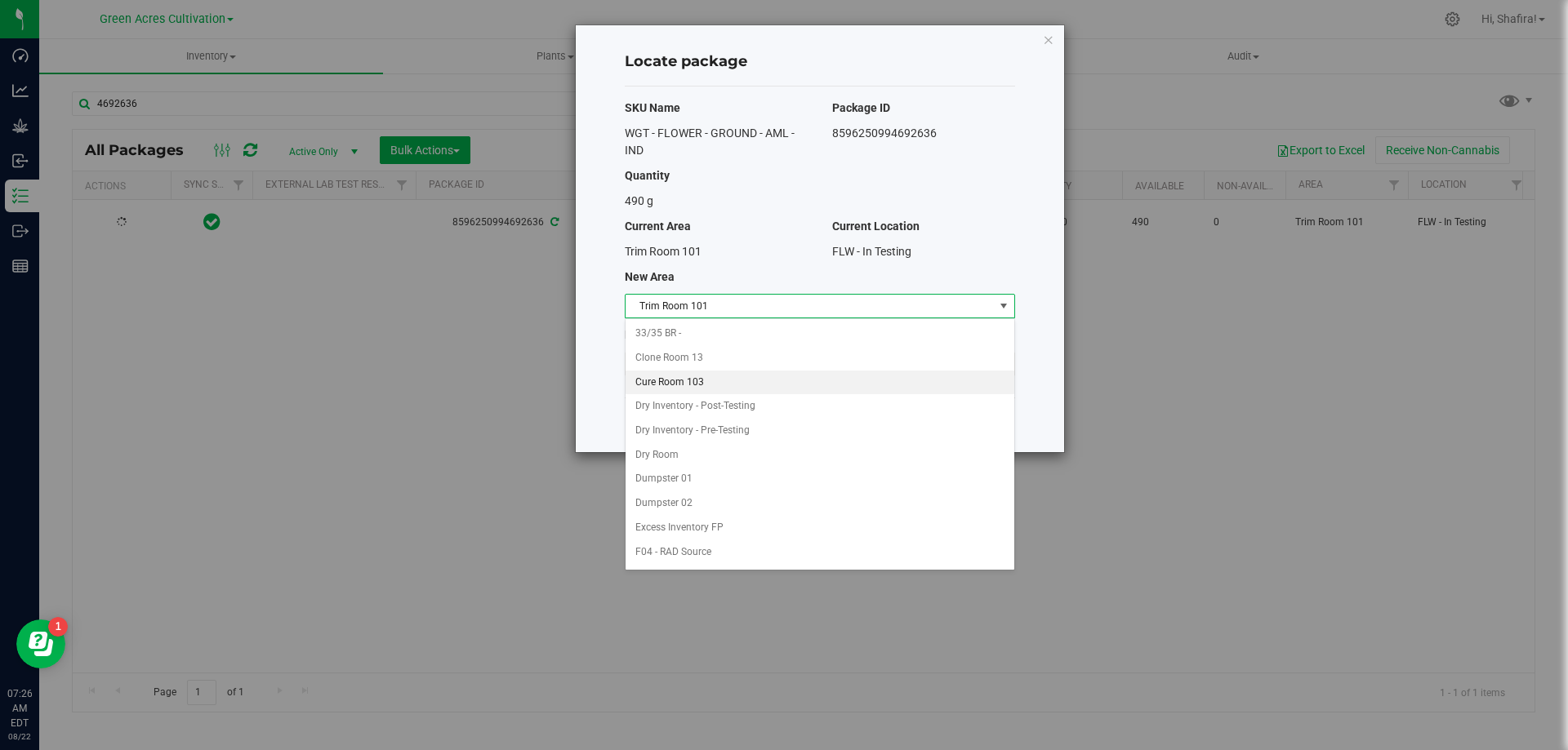
click at [684, 379] on li "Cure Room 103" at bounding box center [819, 383] width 389 height 25
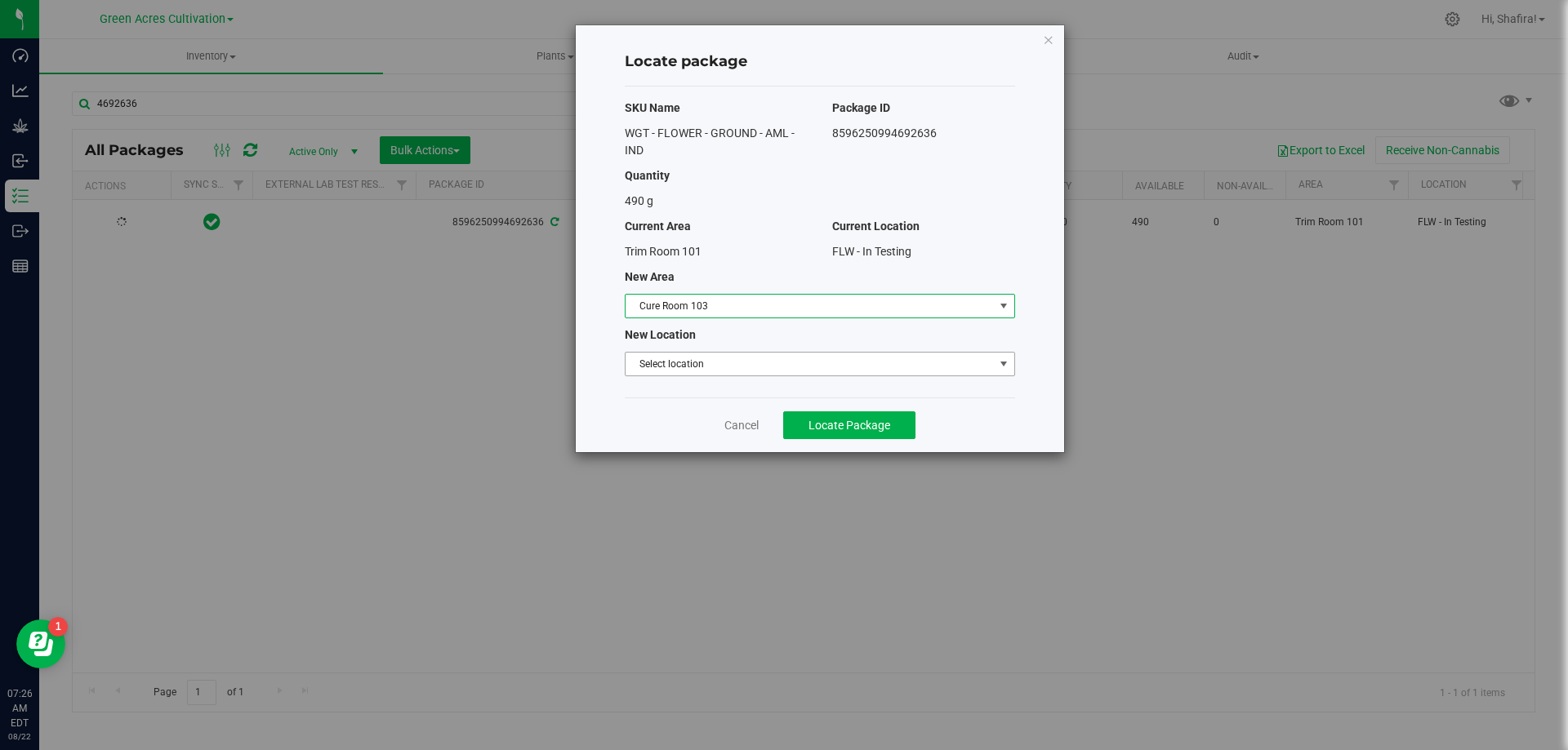
click at [702, 365] on span "Select location" at bounding box center [809, 364] width 368 height 23
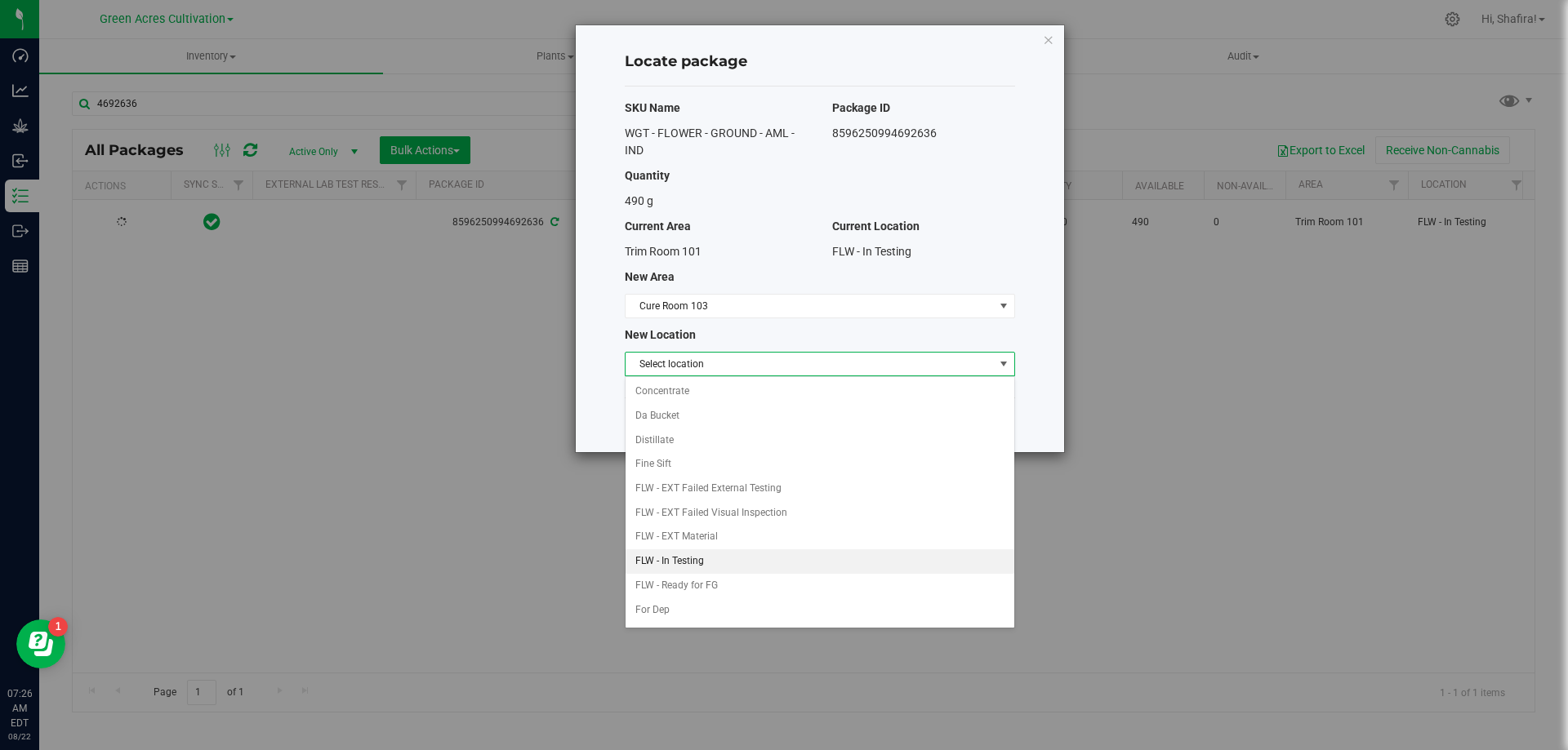
click at [697, 563] on li "FLW - In Testing" at bounding box center [819, 562] width 389 height 25
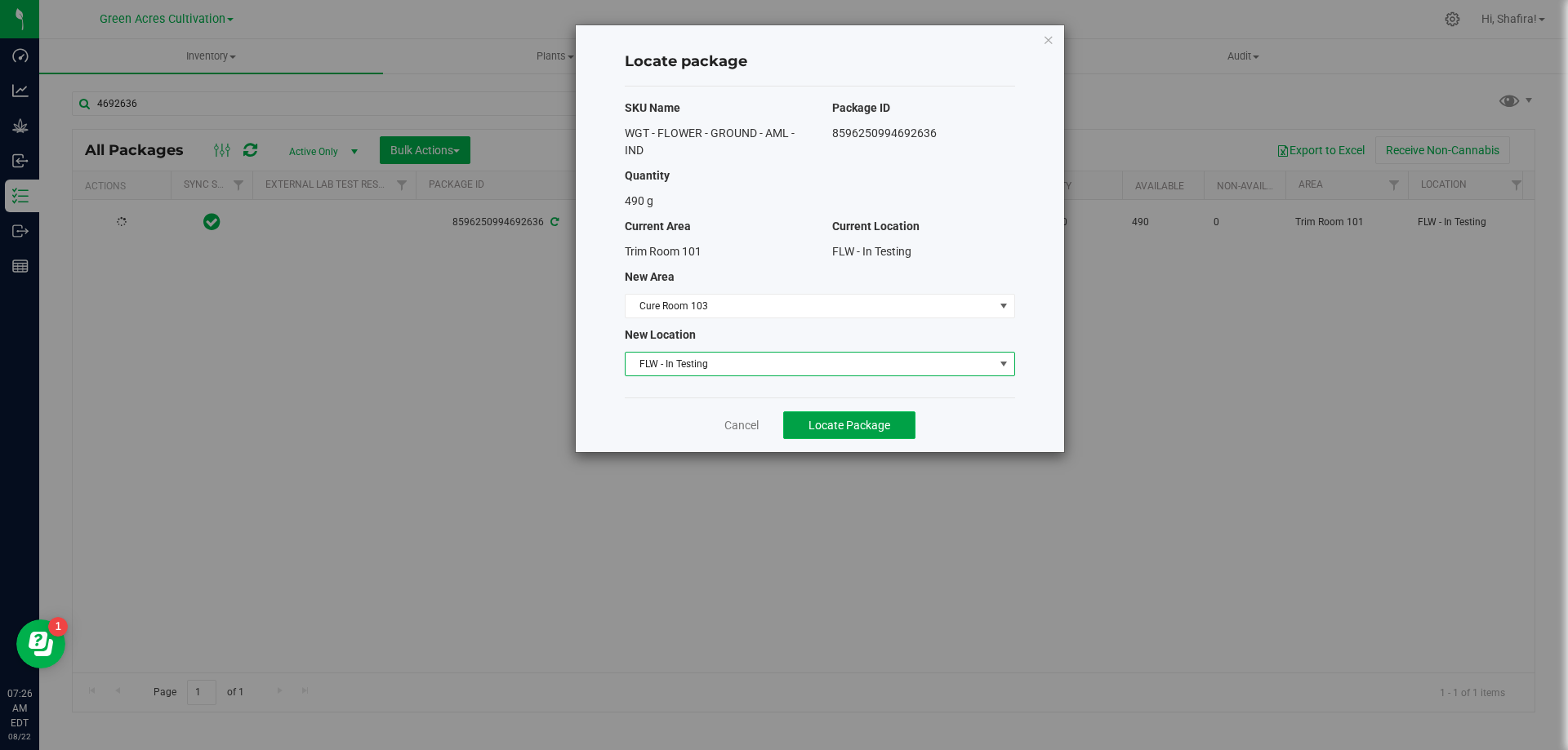
click at [884, 420] on span "Locate Package" at bounding box center [849, 425] width 82 height 13
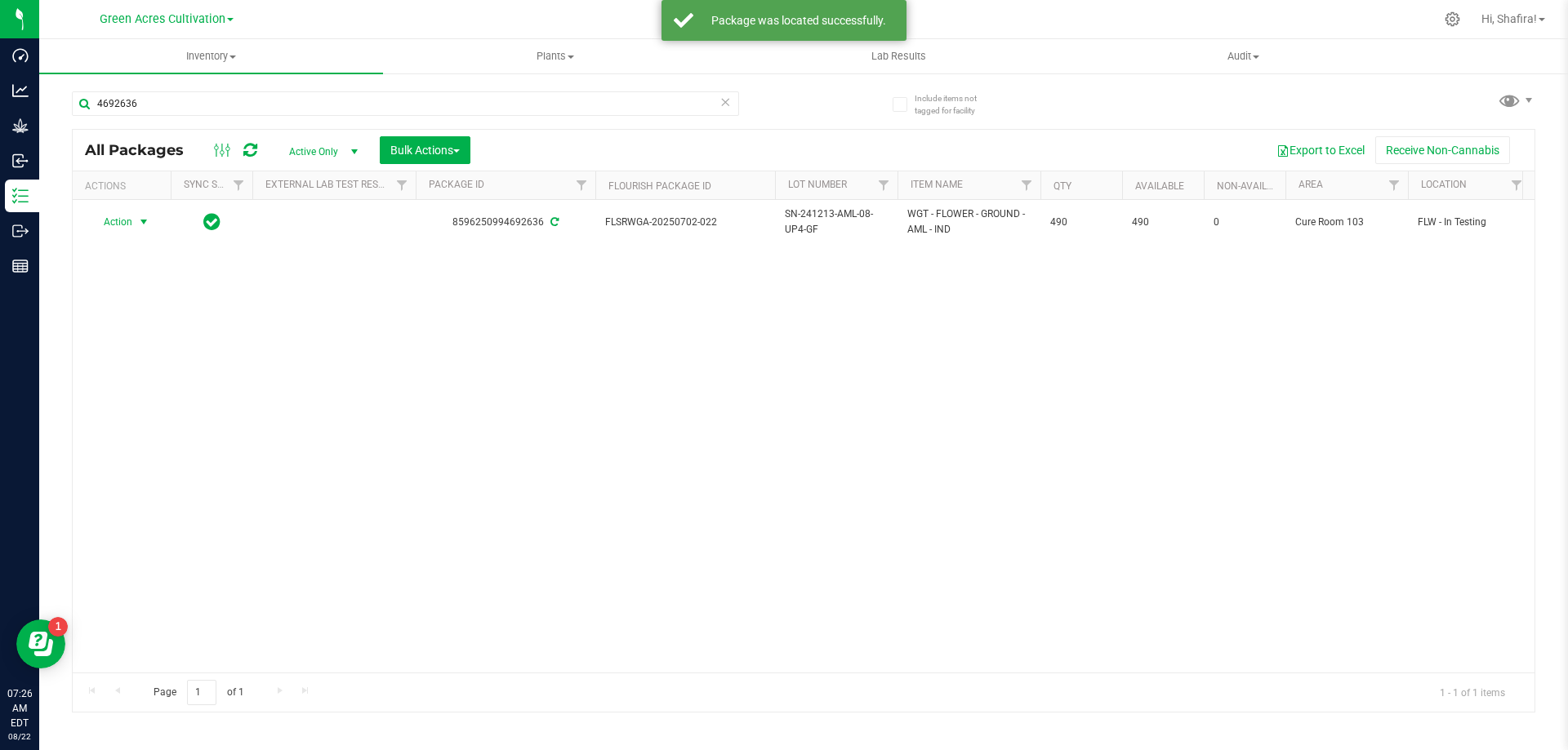
click at [110, 224] on span "Action" at bounding box center [111, 222] width 44 height 23
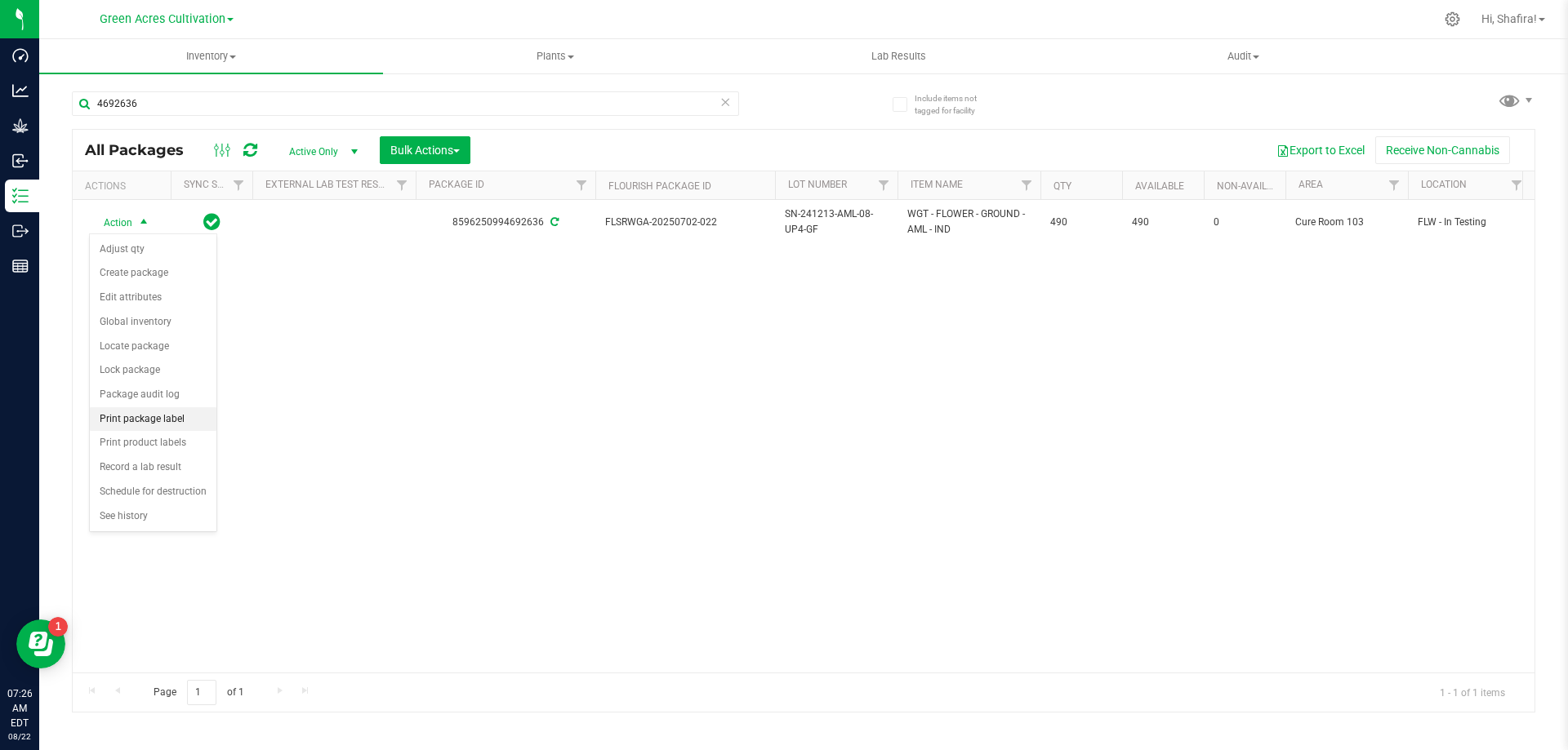
click at [179, 412] on li "Print package label" at bounding box center [153, 420] width 127 height 25
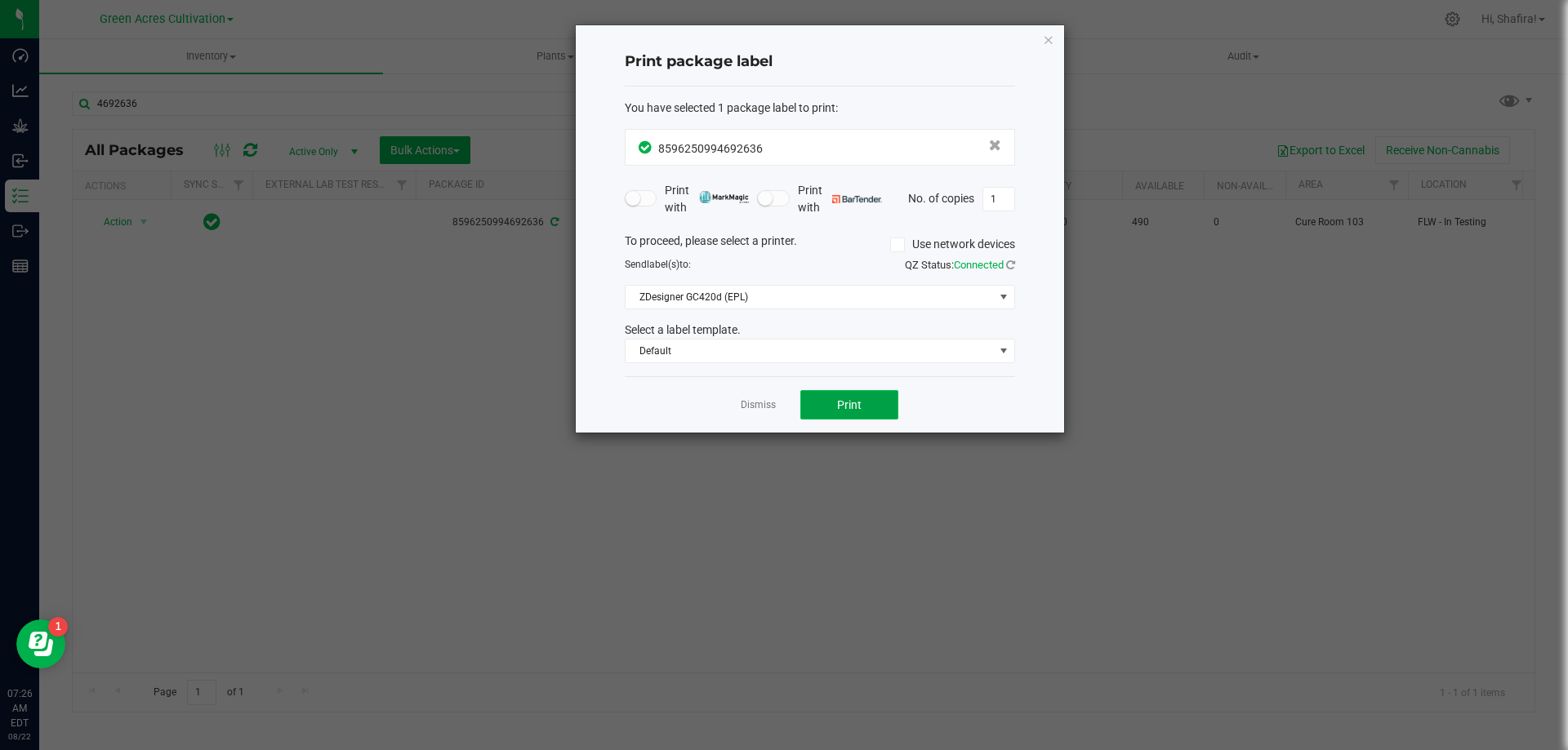
click at [843, 403] on span "Print" at bounding box center [849, 405] width 25 height 13
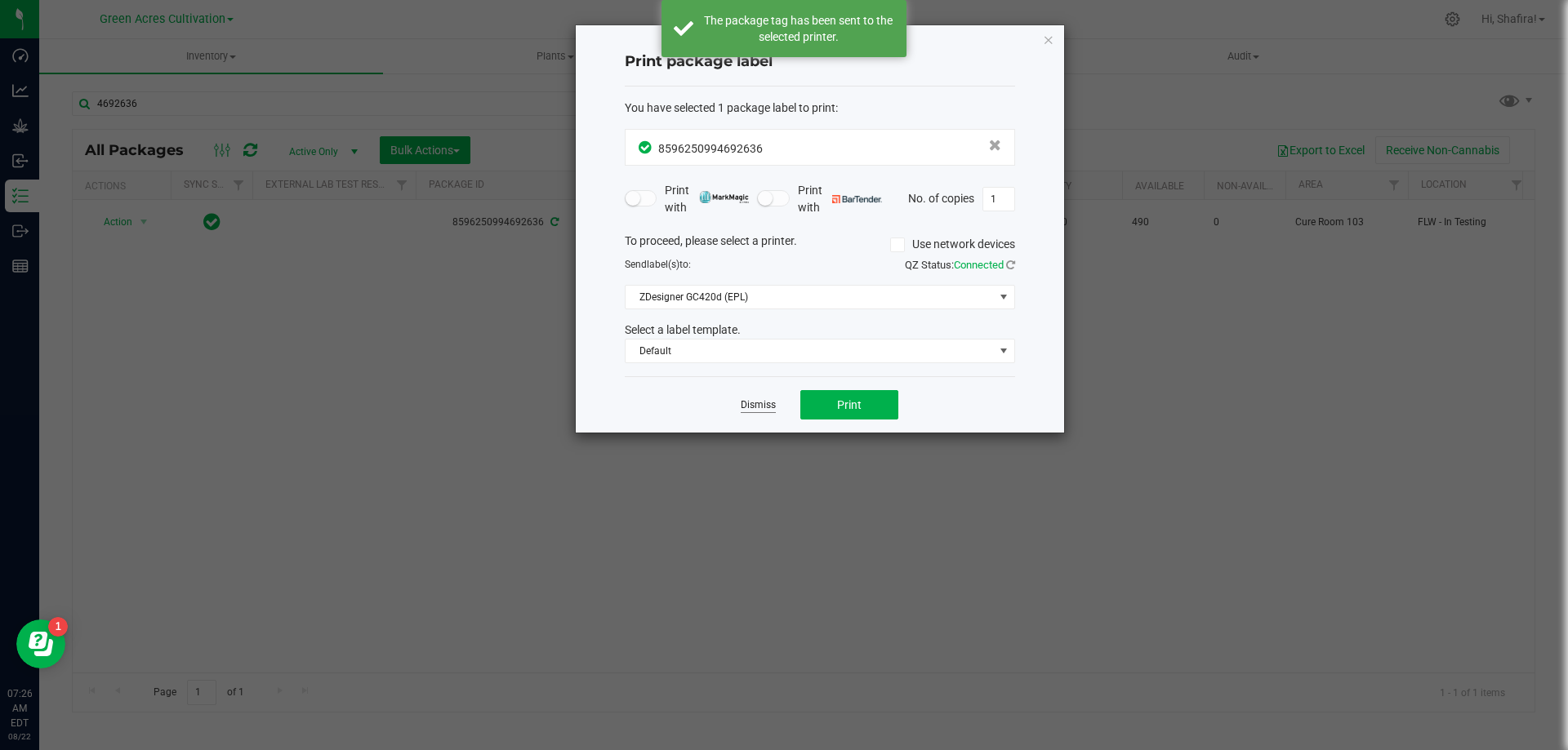
click at [746, 407] on link "Dismiss" at bounding box center [758, 405] width 35 height 14
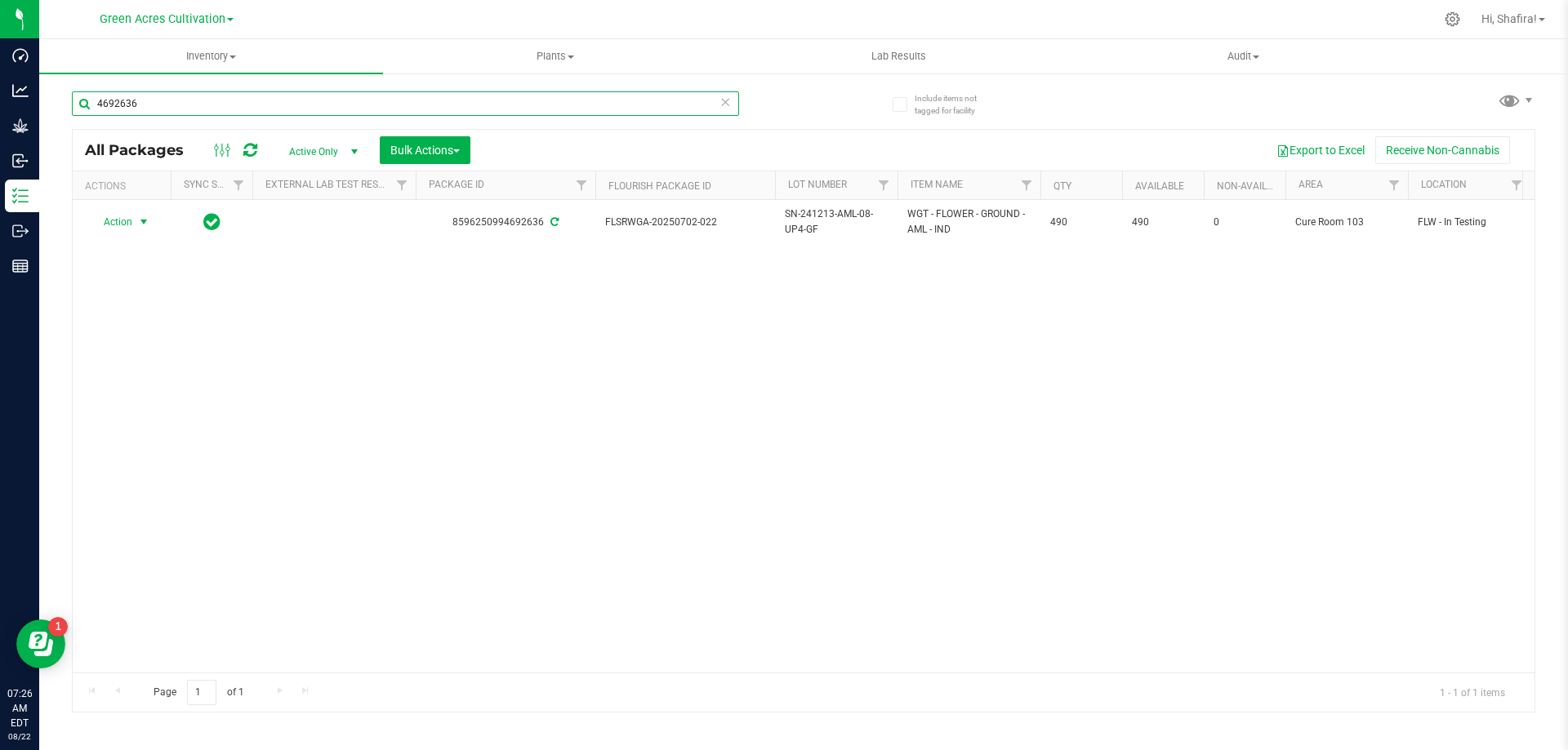
click at [321, 98] on input "4692636" at bounding box center [405, 104] width 667 height 25
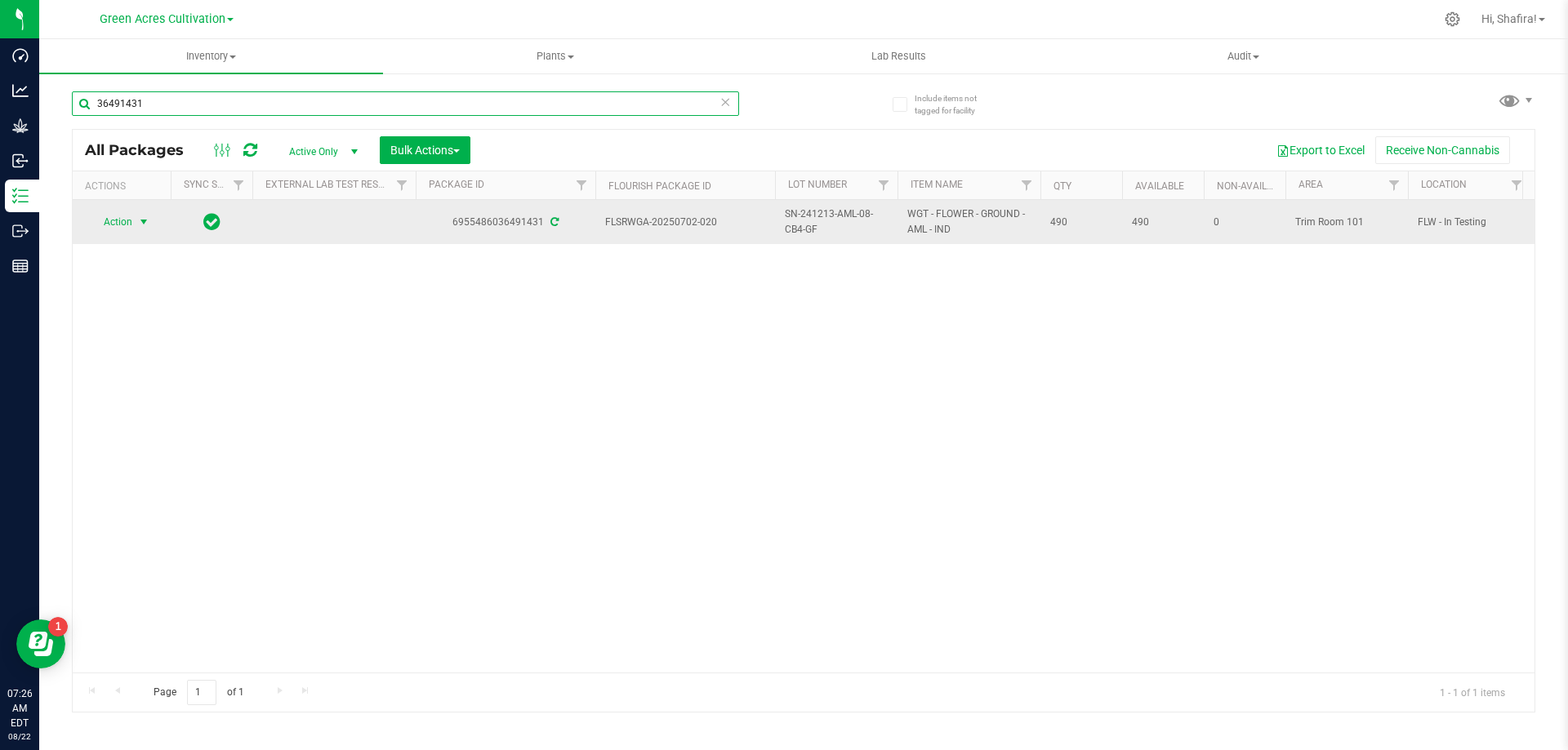
type input "36491431"
click at [122, 225] on span "Action" at bounding box center [111, 222] width 44 height 23
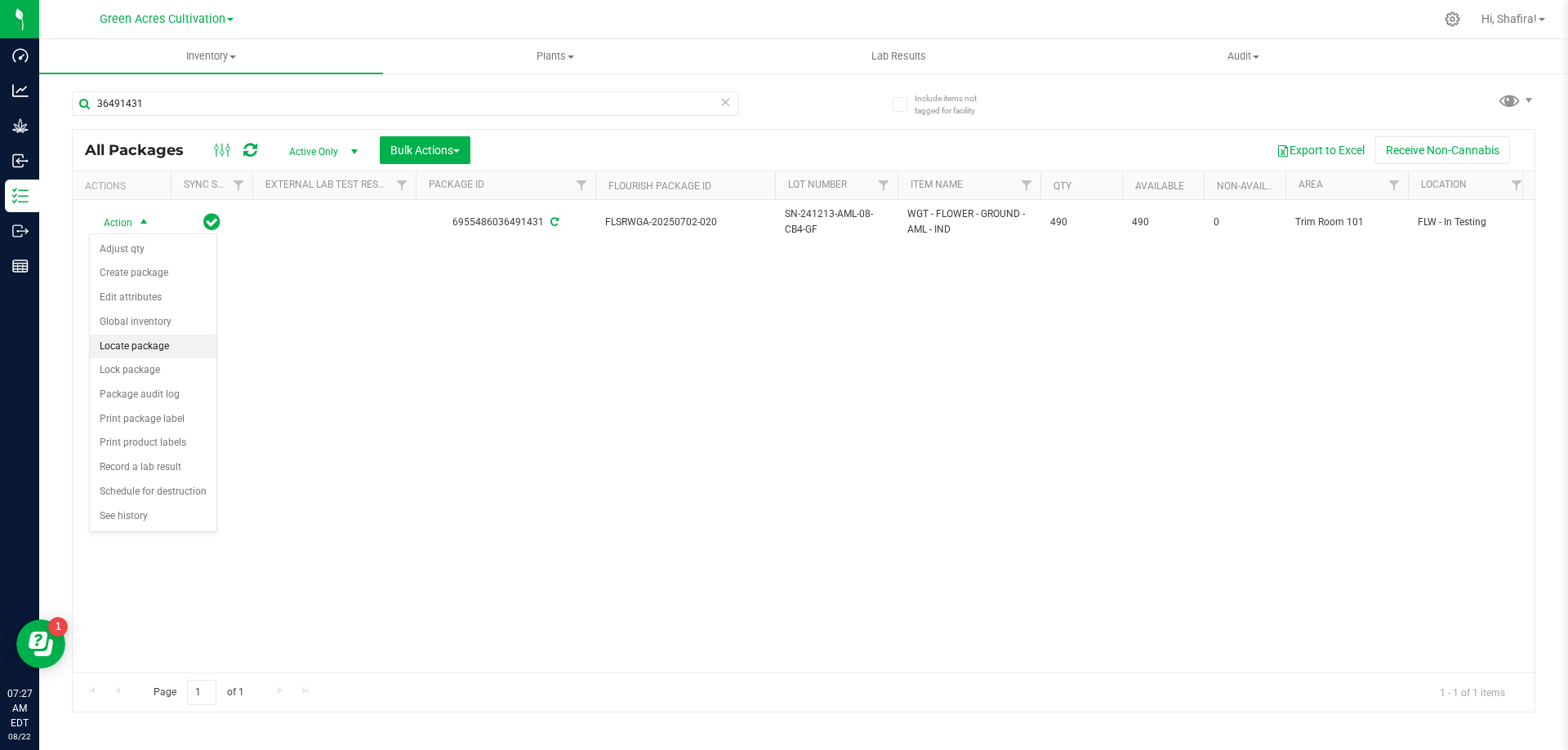
click at [161, 339] on li "Locate package" at bounding box center [153, 347] width 127 height 25
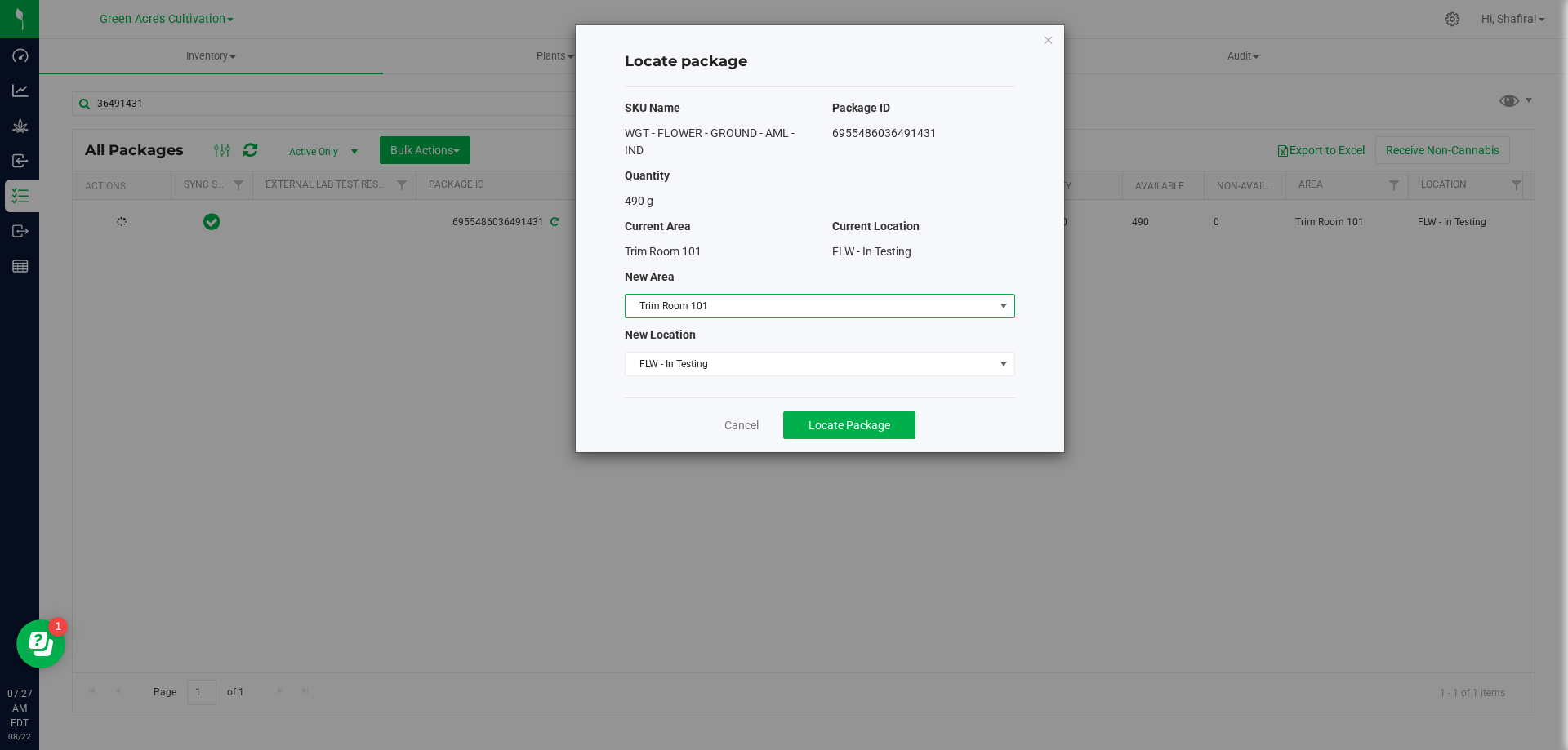
click at [740, 298] on span "Trim Room 101" at bounding box center [809, 306] width 368 height 23
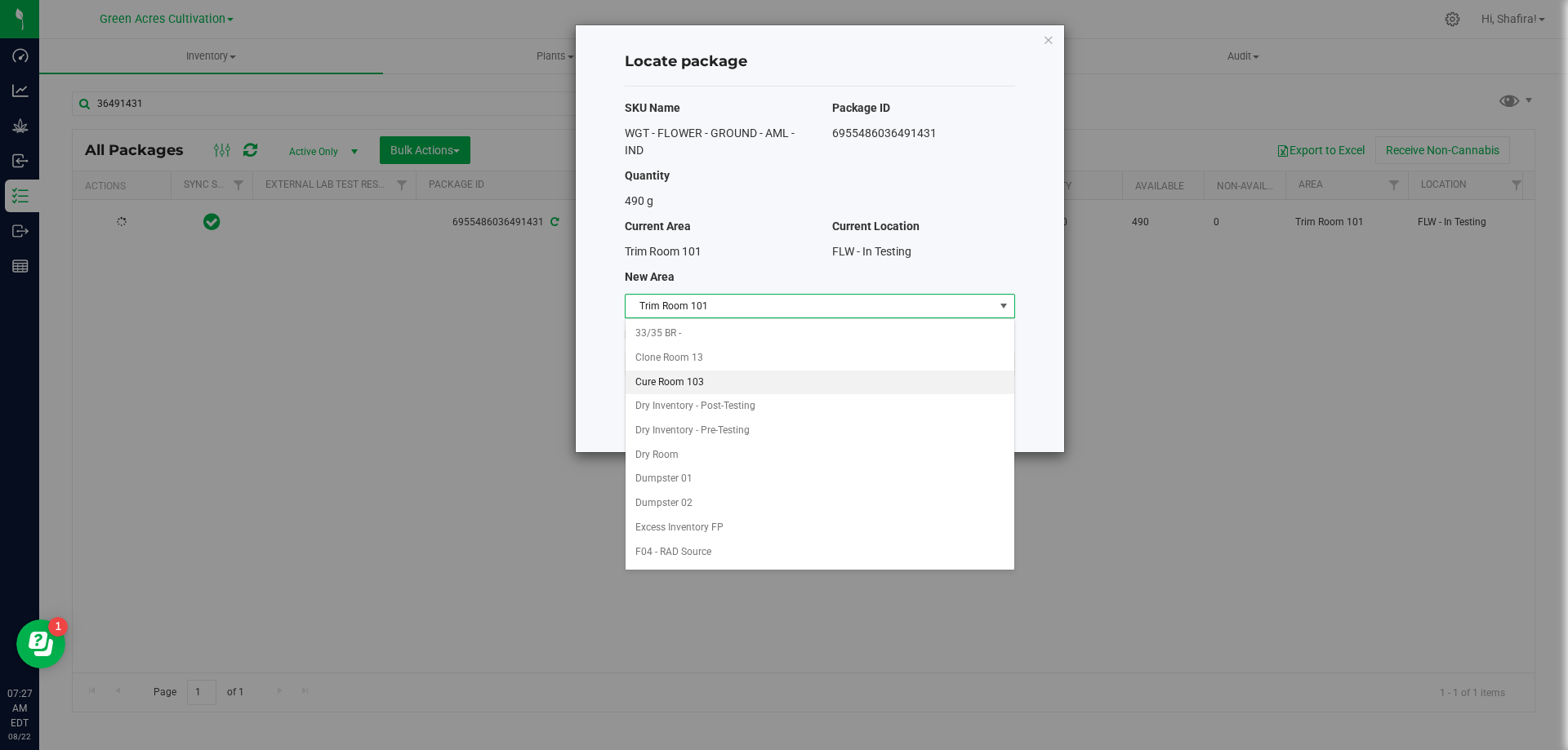
click at [670, 384] on li "Cure Room 103" at bounding box center [819, 383] width 389 height 25
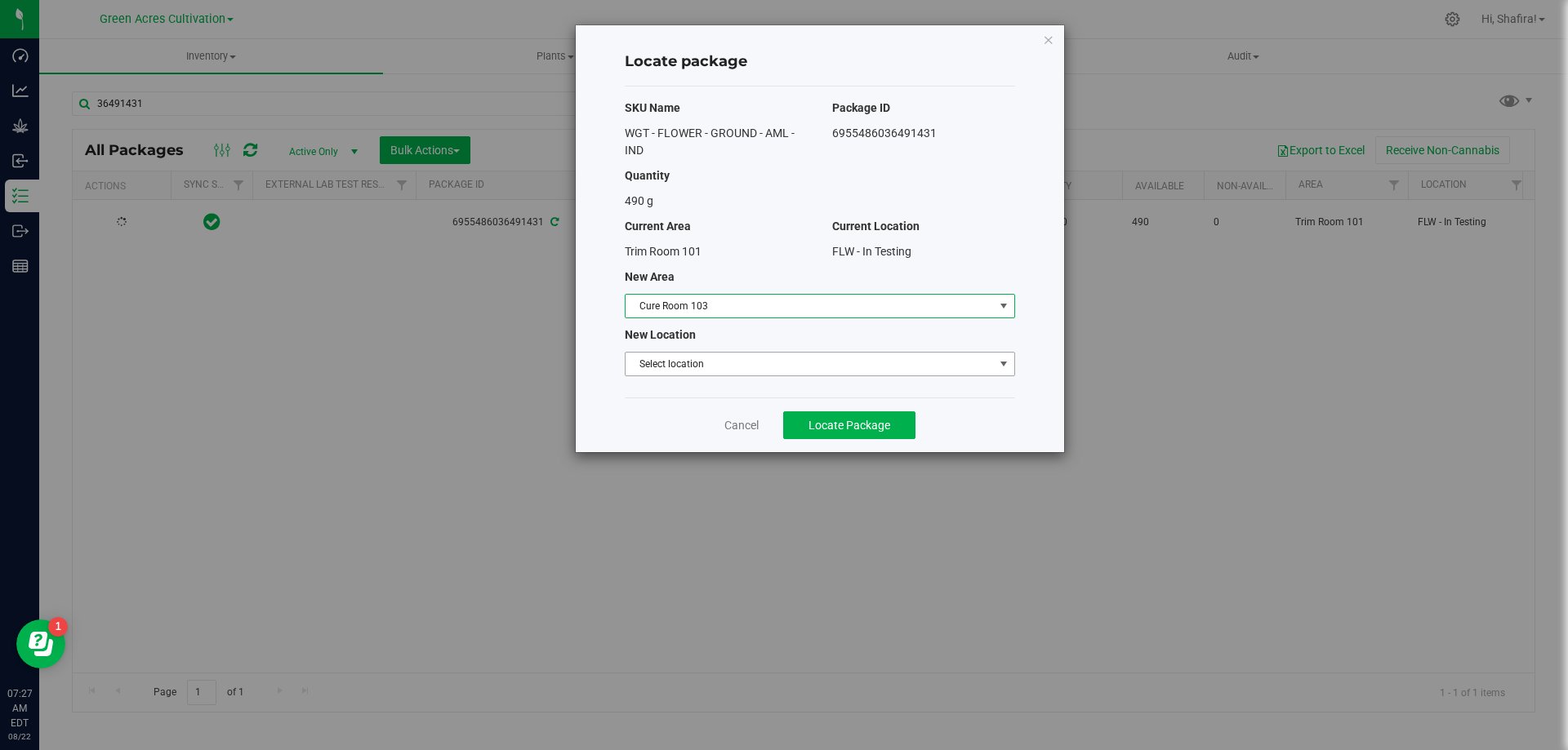
click at [705, 366] on span "Select location" at bounding box center [809, 364] width 368 height 23
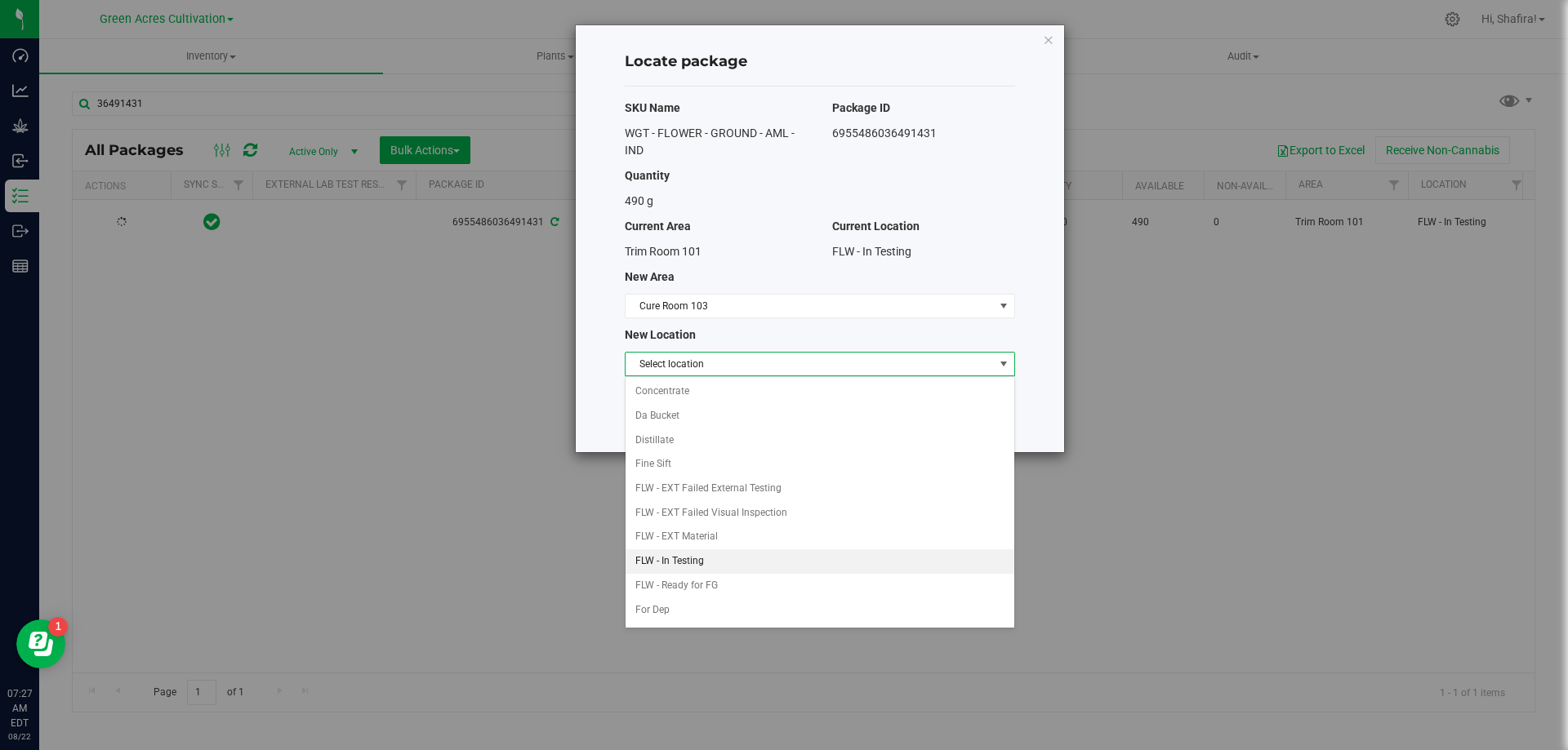
click at [691, 563] on li "FLW - In Testing" at bounding box center [819, 562] width 389 height 25
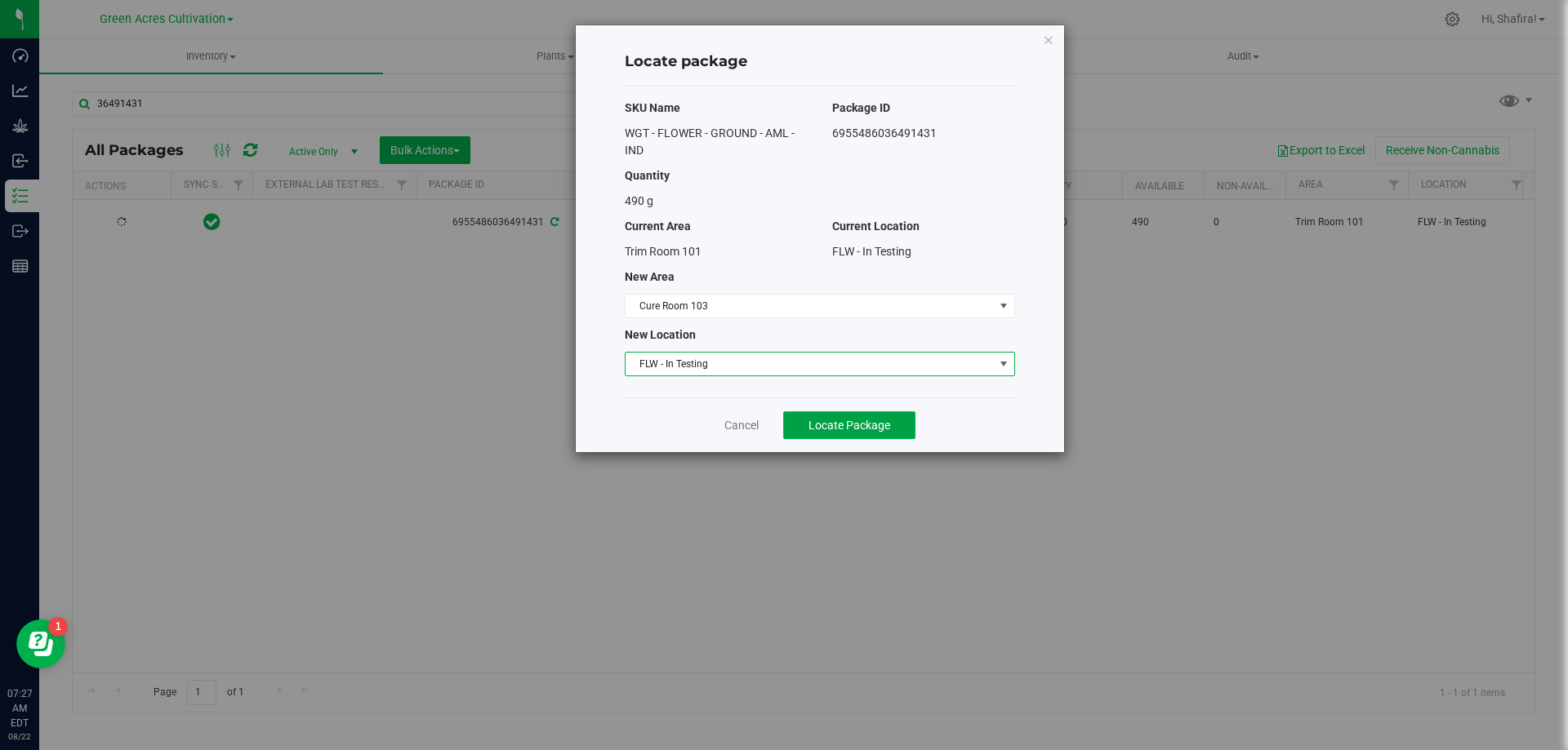
click at [854, 422] on span "Locate Package" at bounding box center [849, 425] width 82 height 13
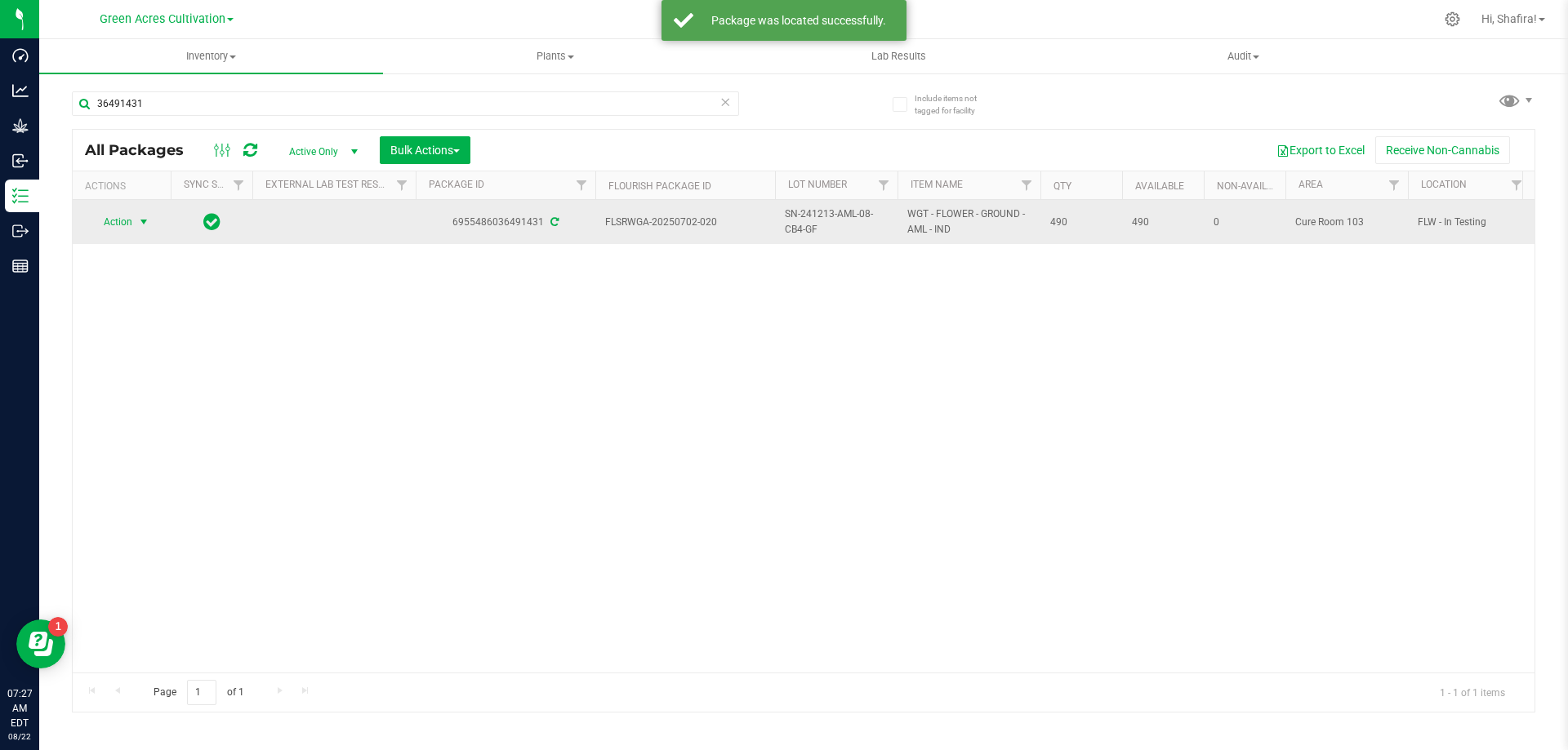
click at [140, 223] on span "select" at bounding box center [144, 222] width 13 height 13
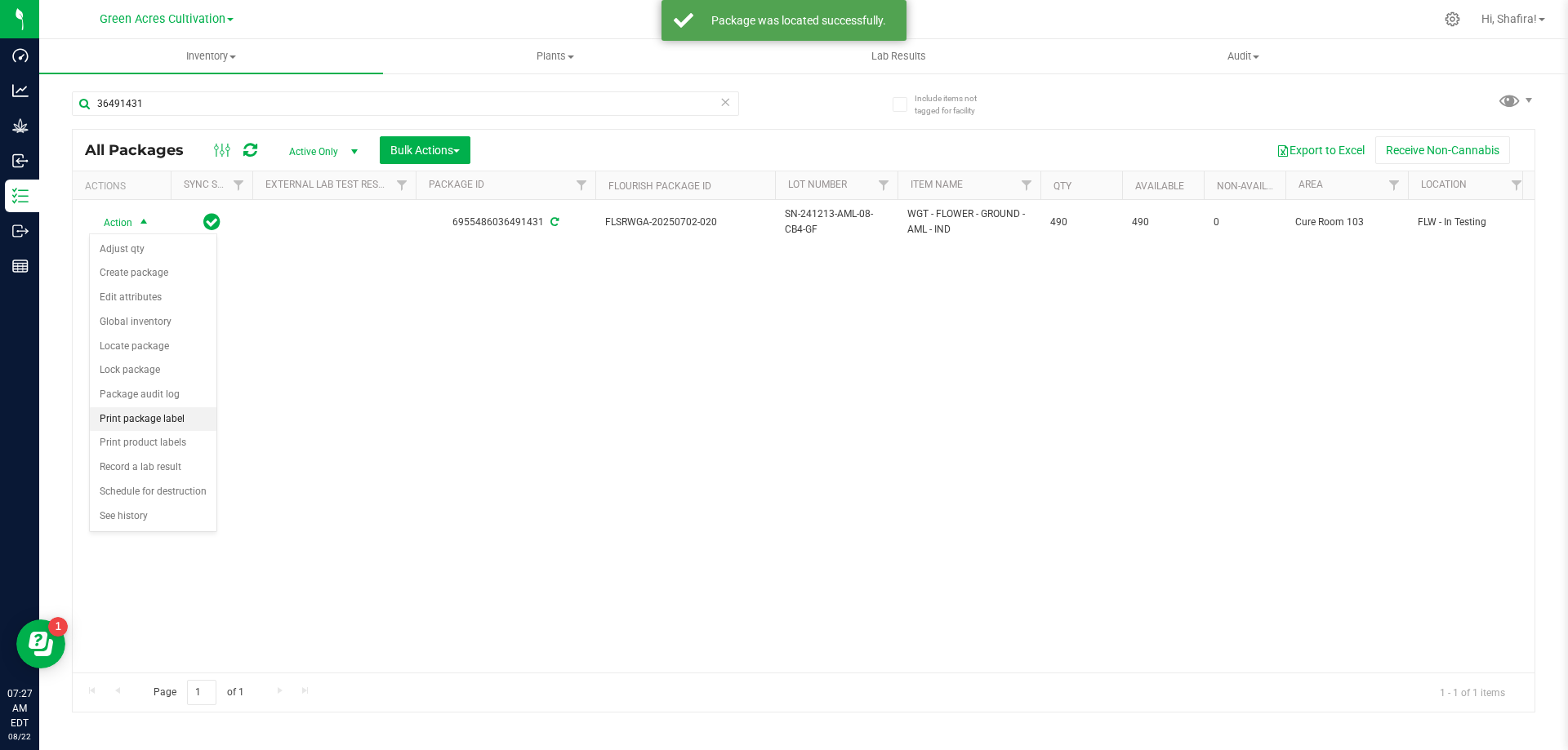
drag, startPoint x: 138, startPoint y: 420, endPoint x: 206, endPoint y: 421, distance: 68.0
click at [146, 421] on li "Print package label" at bounding box center [153, 420] width 127 height 25
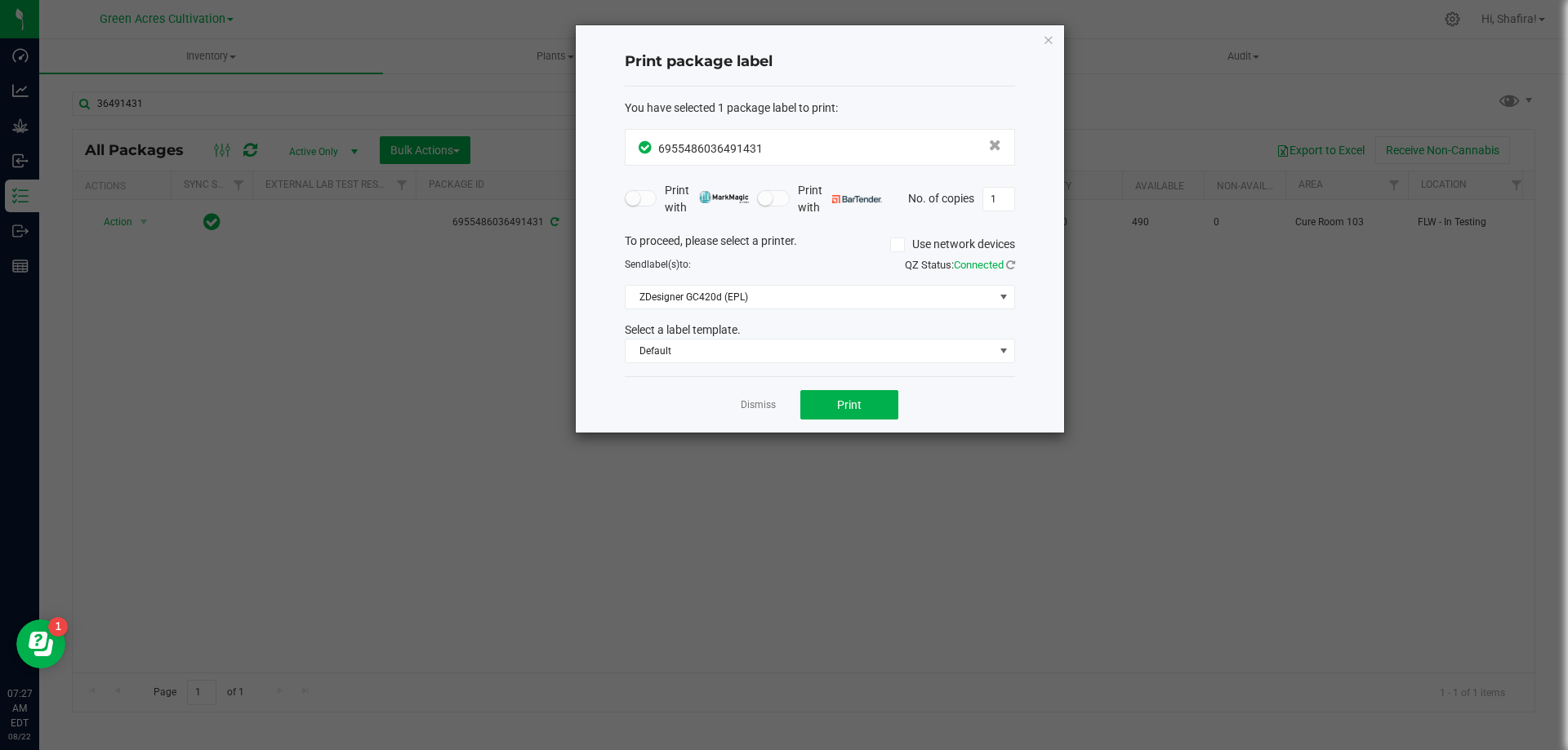
click at [835, 429] on div "Dismiss Print" at bounding box center [819, 404] width 390 height 56
click at [835, 408] on button "Print" at bounding box center [849, 405] width 98 height 29
click at [762, 407] on link "Dismiss" at bounding box center [758, 405] width 35 height 14
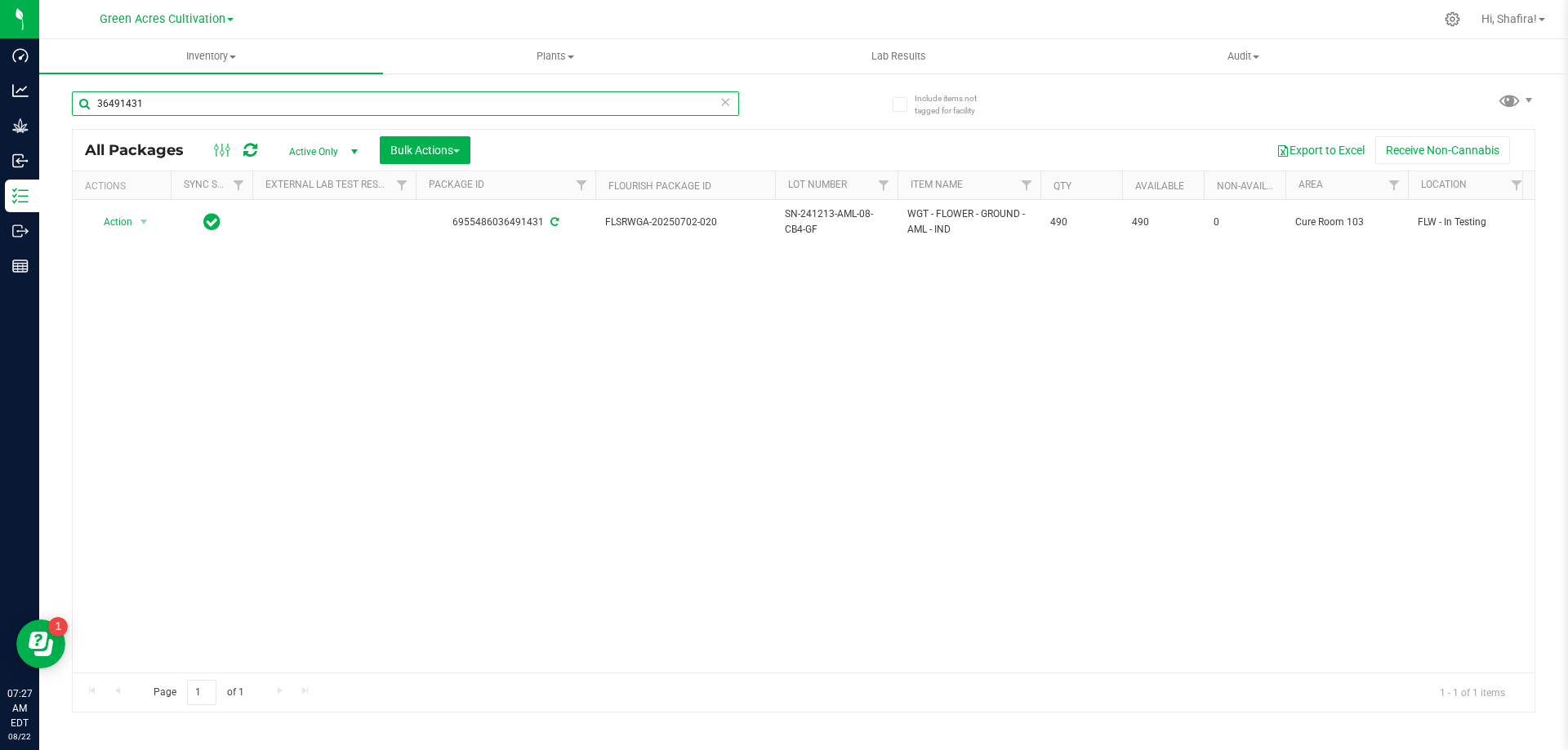
click at [218, 101] on input "36491431" at bounding box center [405, 104] width 667 height 25
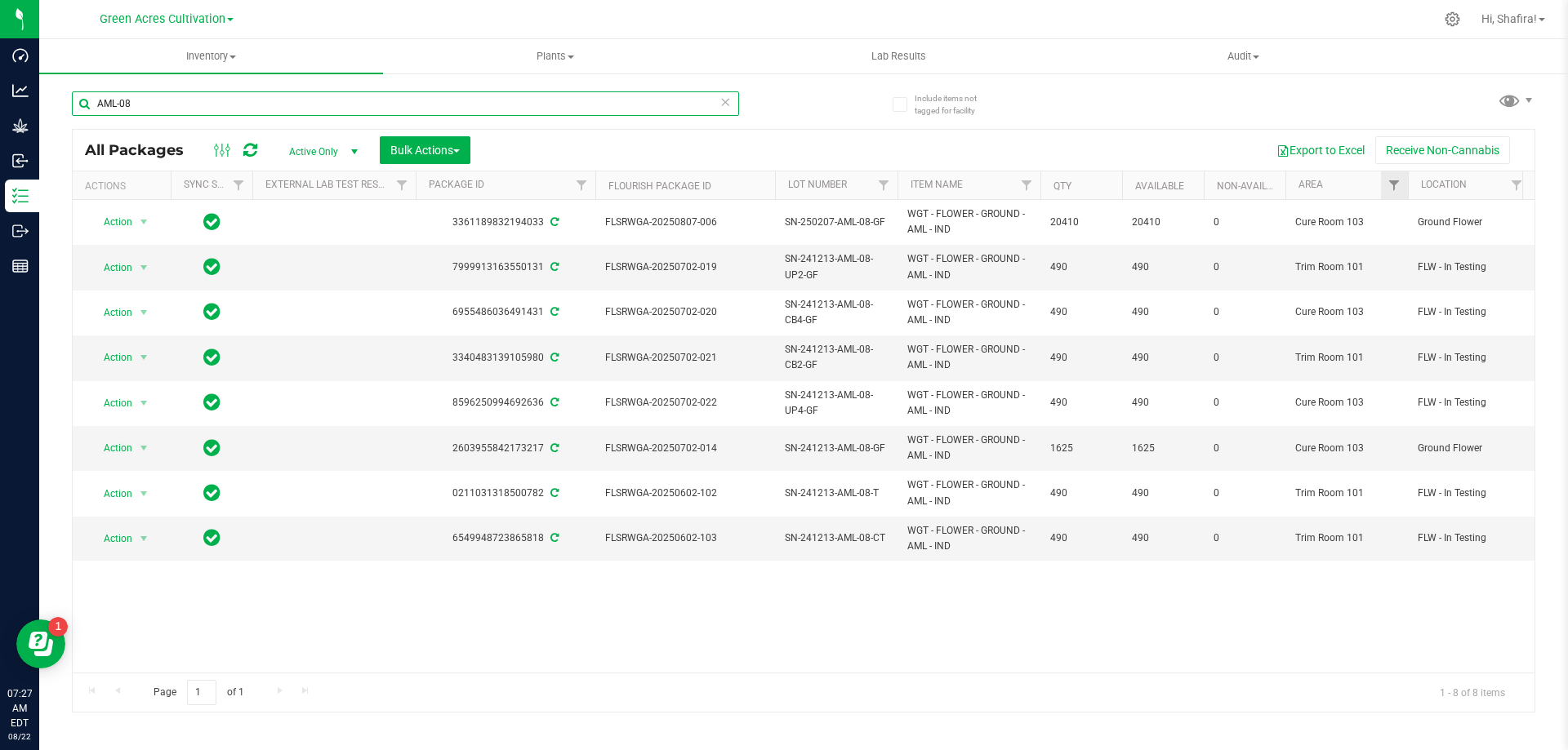
type input "AML-08"
click at [1383, 191] on link "Filter" at bounding box center [1394, 186] width 27 height 28
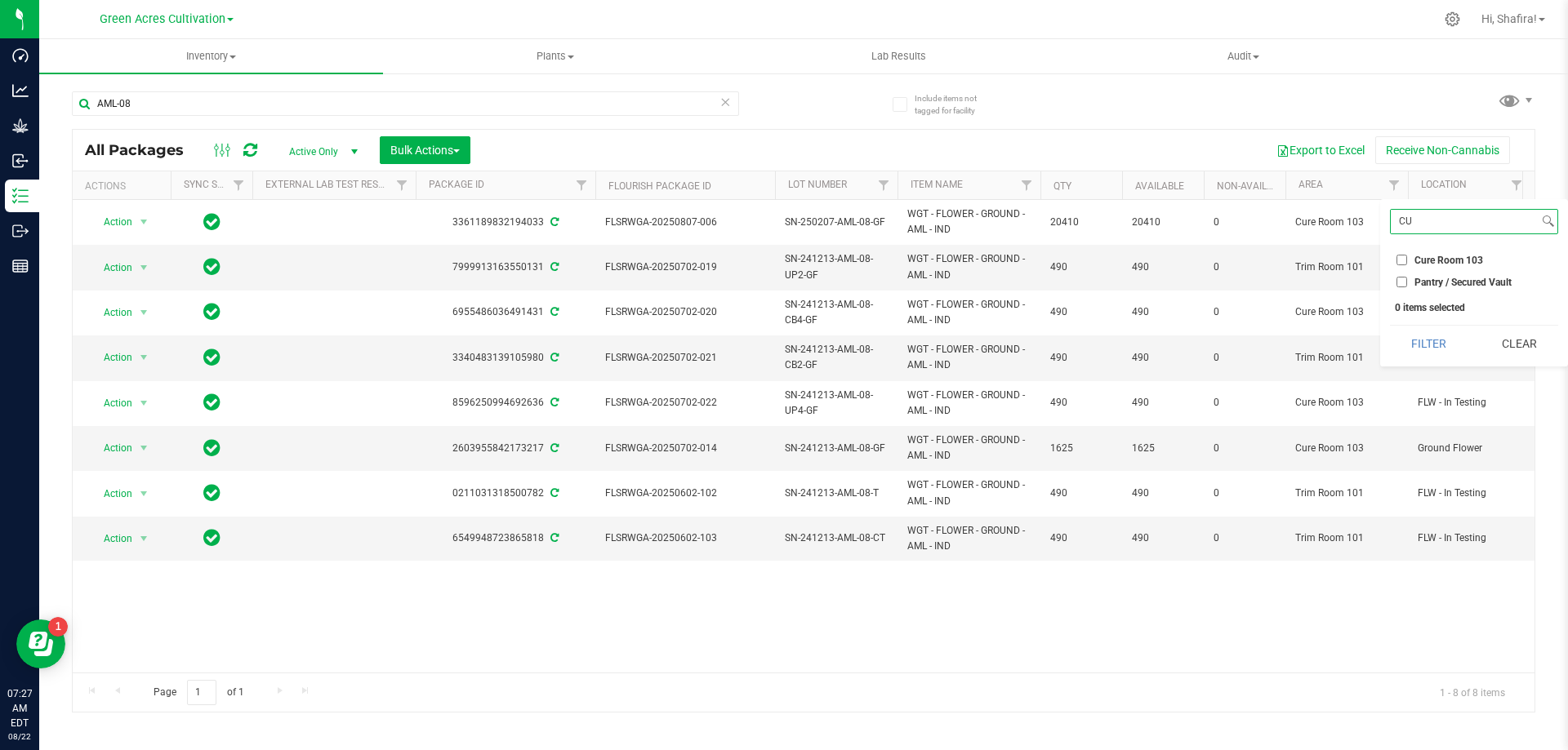
type input "CU"
click at [1399, 261] on input "Cure Room 103" at bounding box center [1401, 259] width 11 height 11
checkbox input "true"
click at [1444, 337] on button "Filter" at bounding box center [1429, 344] width 79 height 36
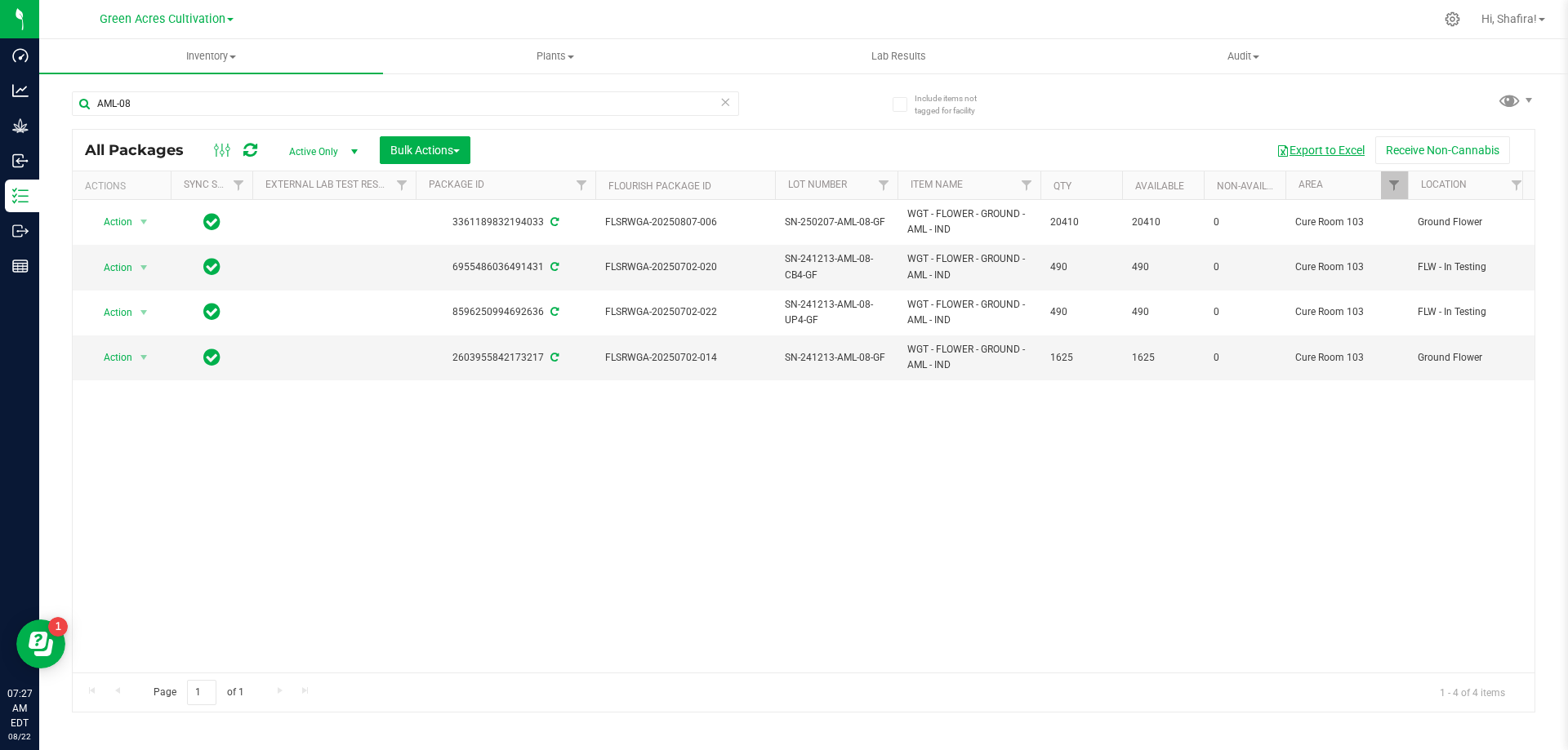
click at [1332, 145] on button "Export to Excel" at bounding box center [1321, 150] width 110 height 28
